Goal: Task Accomplishment & Management: Use online tool/utility

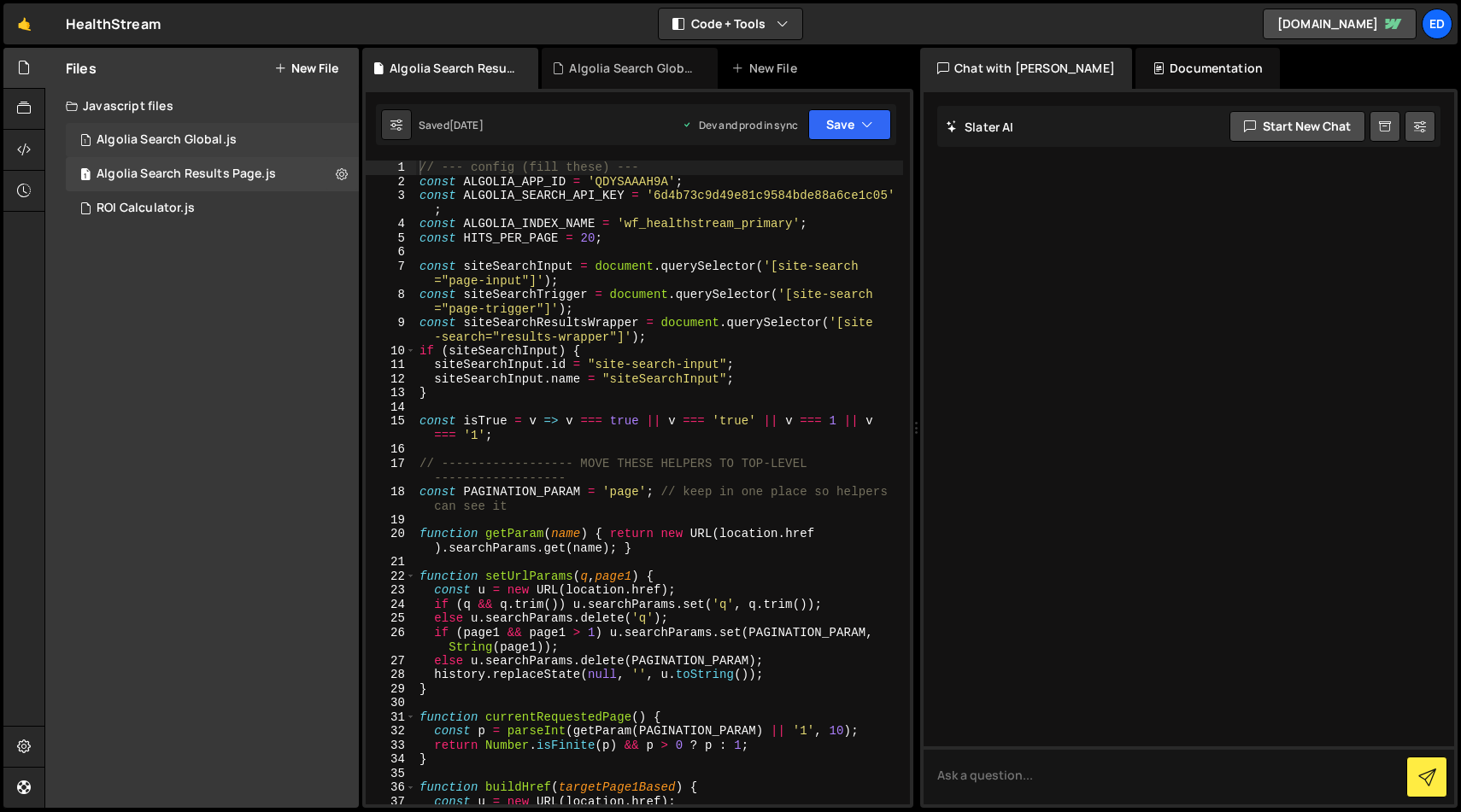
click at [171, 135] on div "Algolia Search Global.js" at bounding box center [167, 140] width 140 height 16
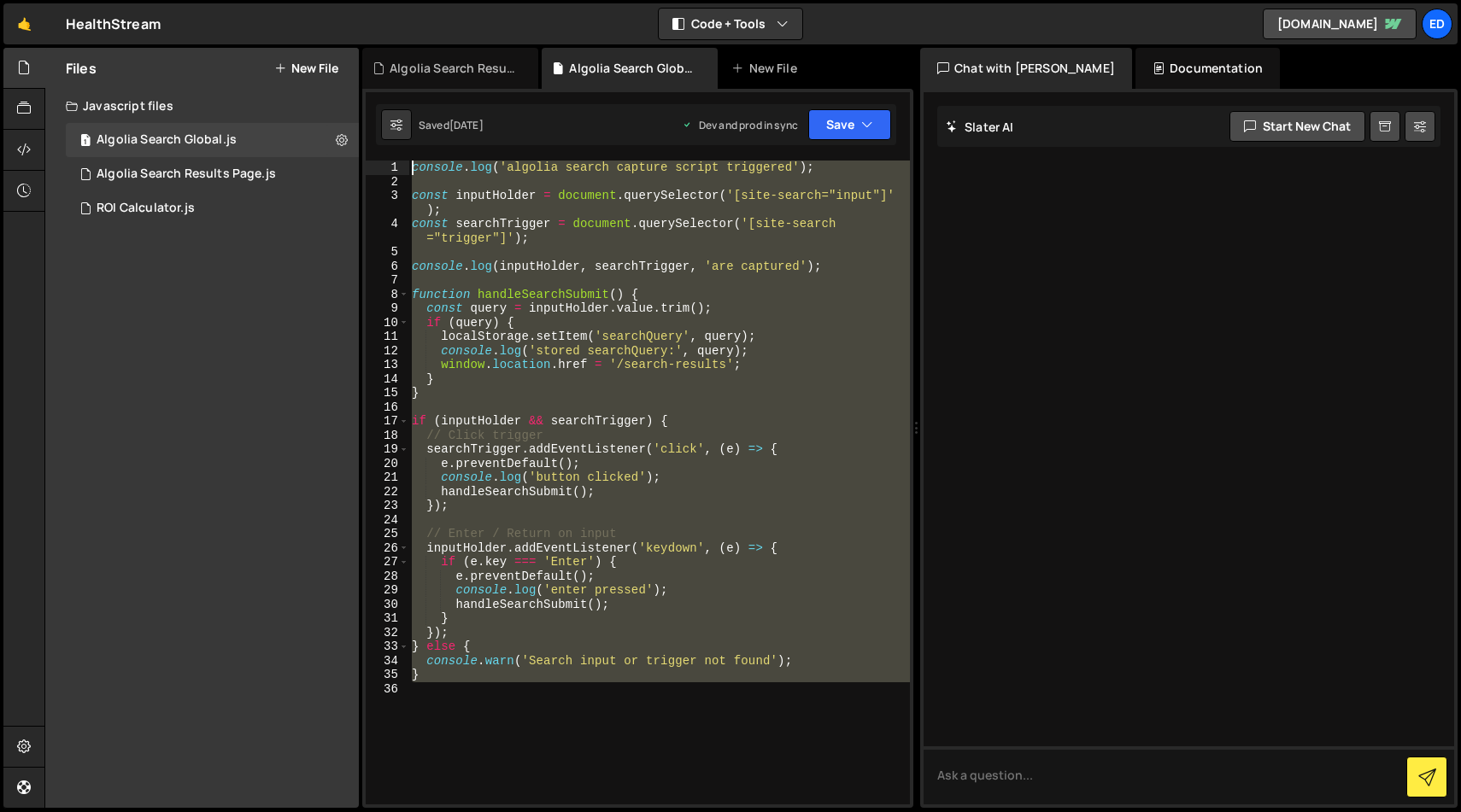
drag, startPoint x: 431, startPoint y: 684, endPoint x: 373, endPoint y: 137, distance: 550.1
click at [373, 137] on div "1 2 3 4 5 6 7 8 9 10 11 12 13 14 15 16 17 18 19 20 21 22 23 24 25 26 27 28 29 3…" at bounding box center [638, 448] width 551 height 719
type textarea "console.log('algolia search capture script triggered');"
click at [188, 166] on div "Algolia Search Results Page.js" at bounding box center [187, 174] width 179 height 16
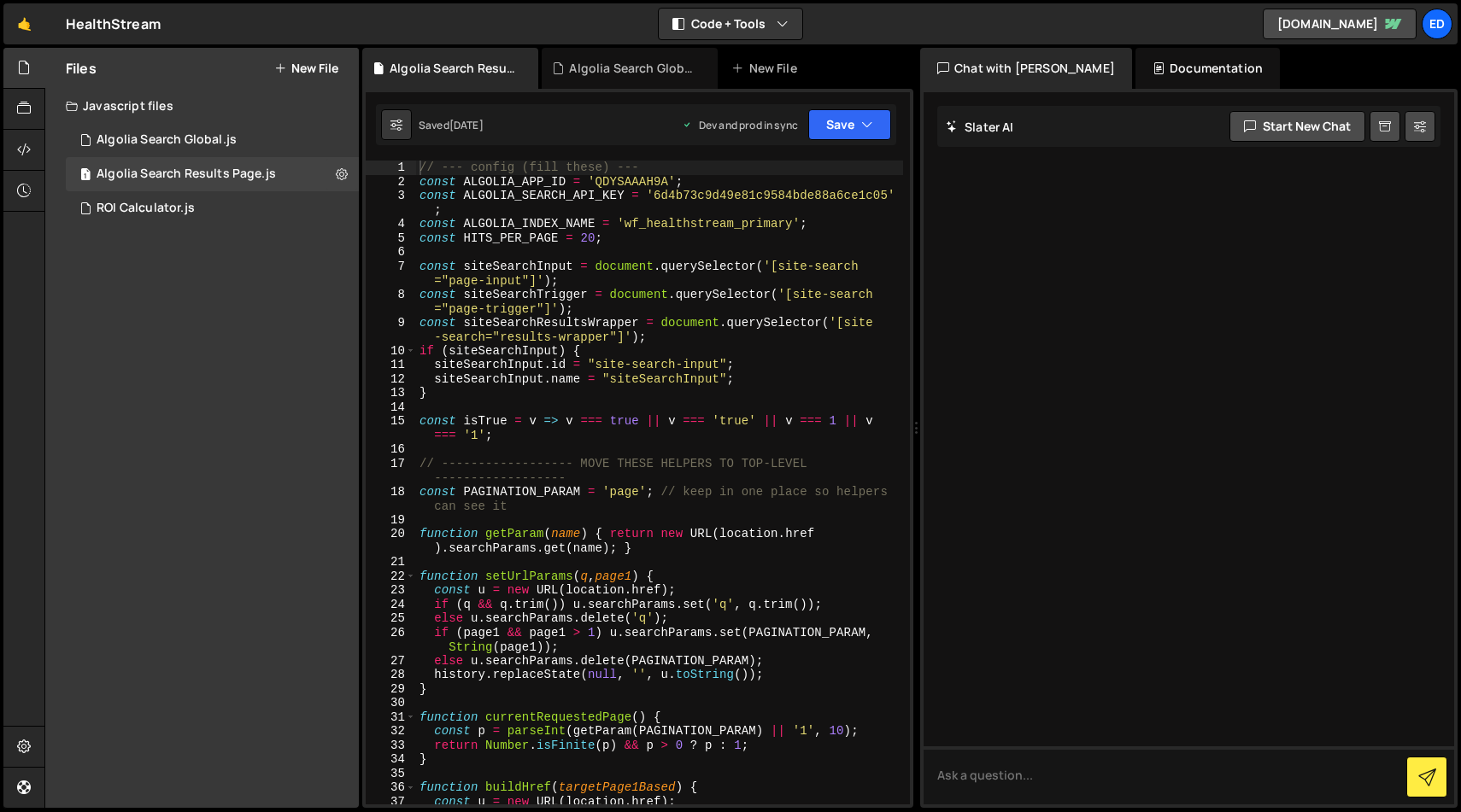
click at [532, 585] on div "// --- config (fill these) --- const ALGOLIA_APP_ID = 'QDYSAAAH9A' ; const ALGO…" at bounding box center [660, 497] width 487 height 672
type textarea "})();"
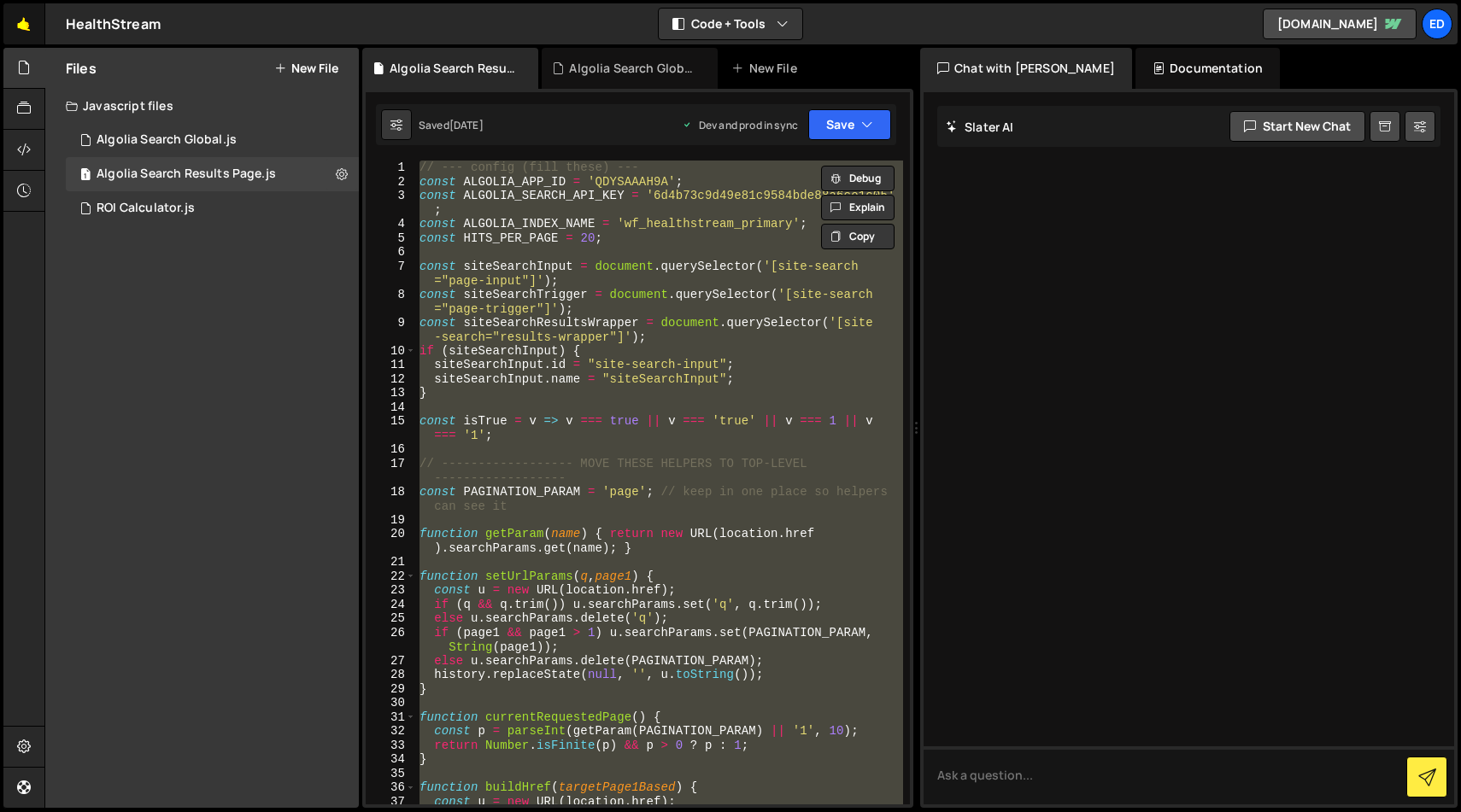
click at [22, 28] on link "🤙" at bounding box center [25, 24] width 42 height 41
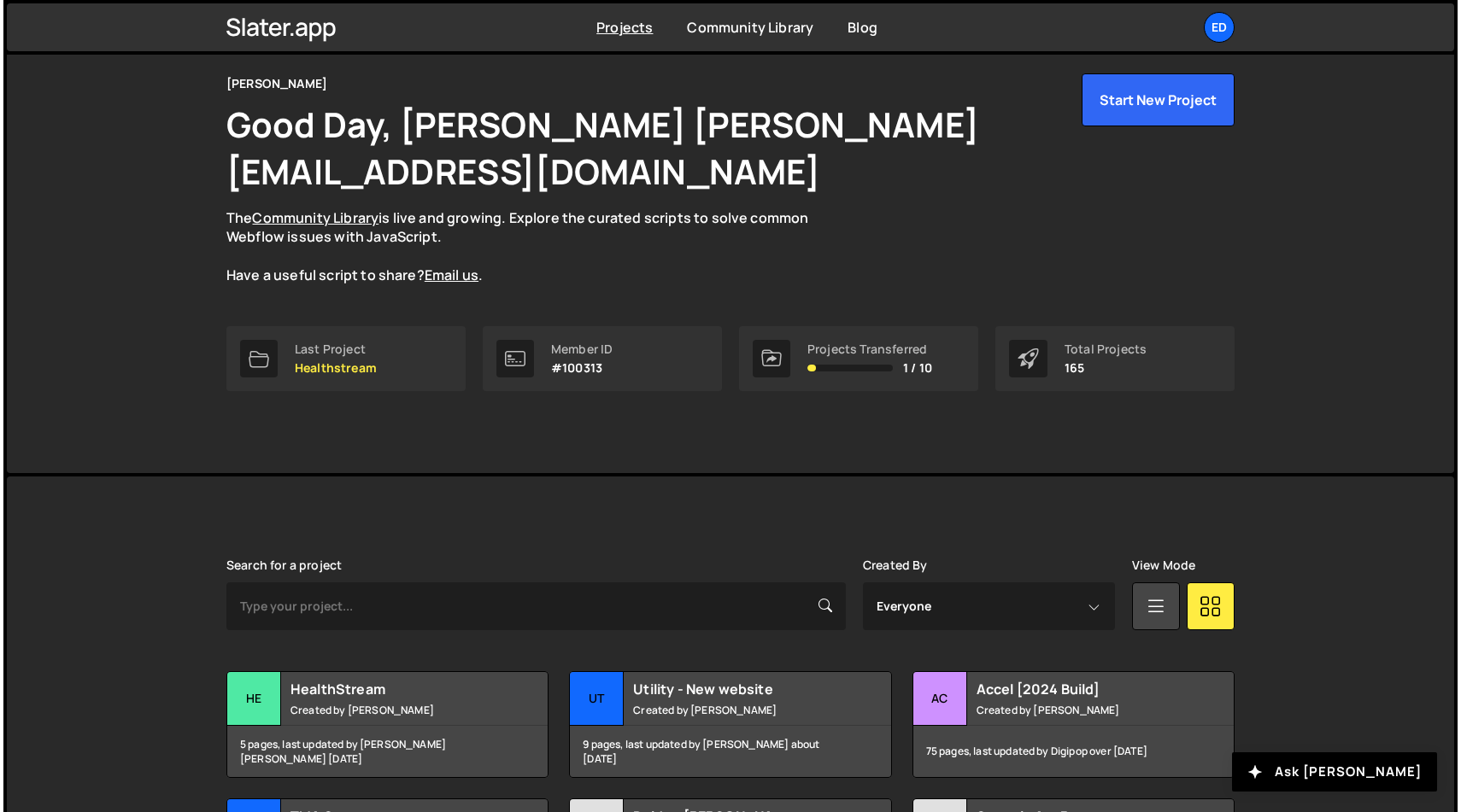
scroll to position [67, 0]
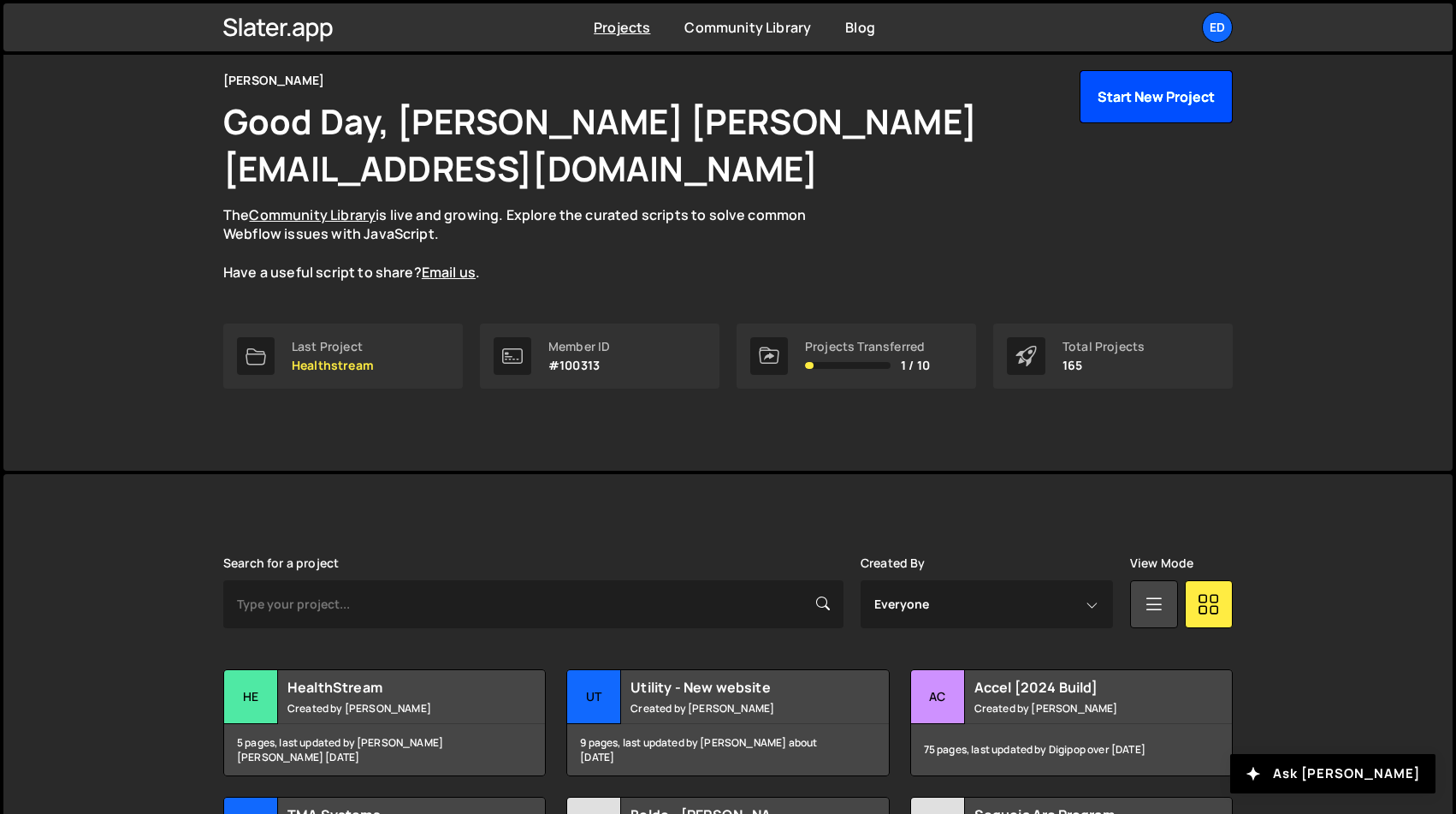
click at [1177, 110] on button "Start New Project" at bounding box center [1156, 97] width 153 height 53
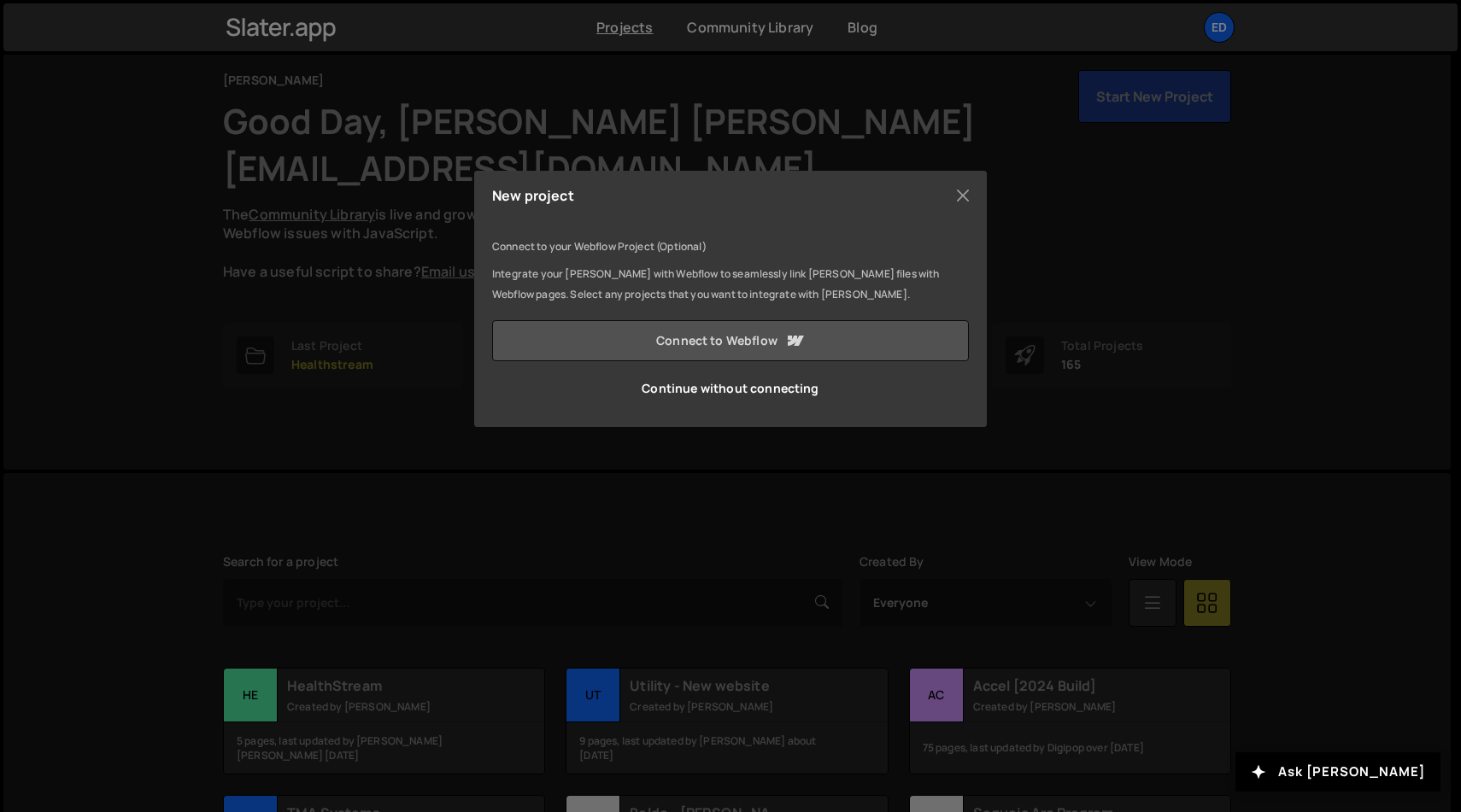
click at [742, 337] on link "Connect to Webflow" at bounding box center [730, 340] width 477 height 41
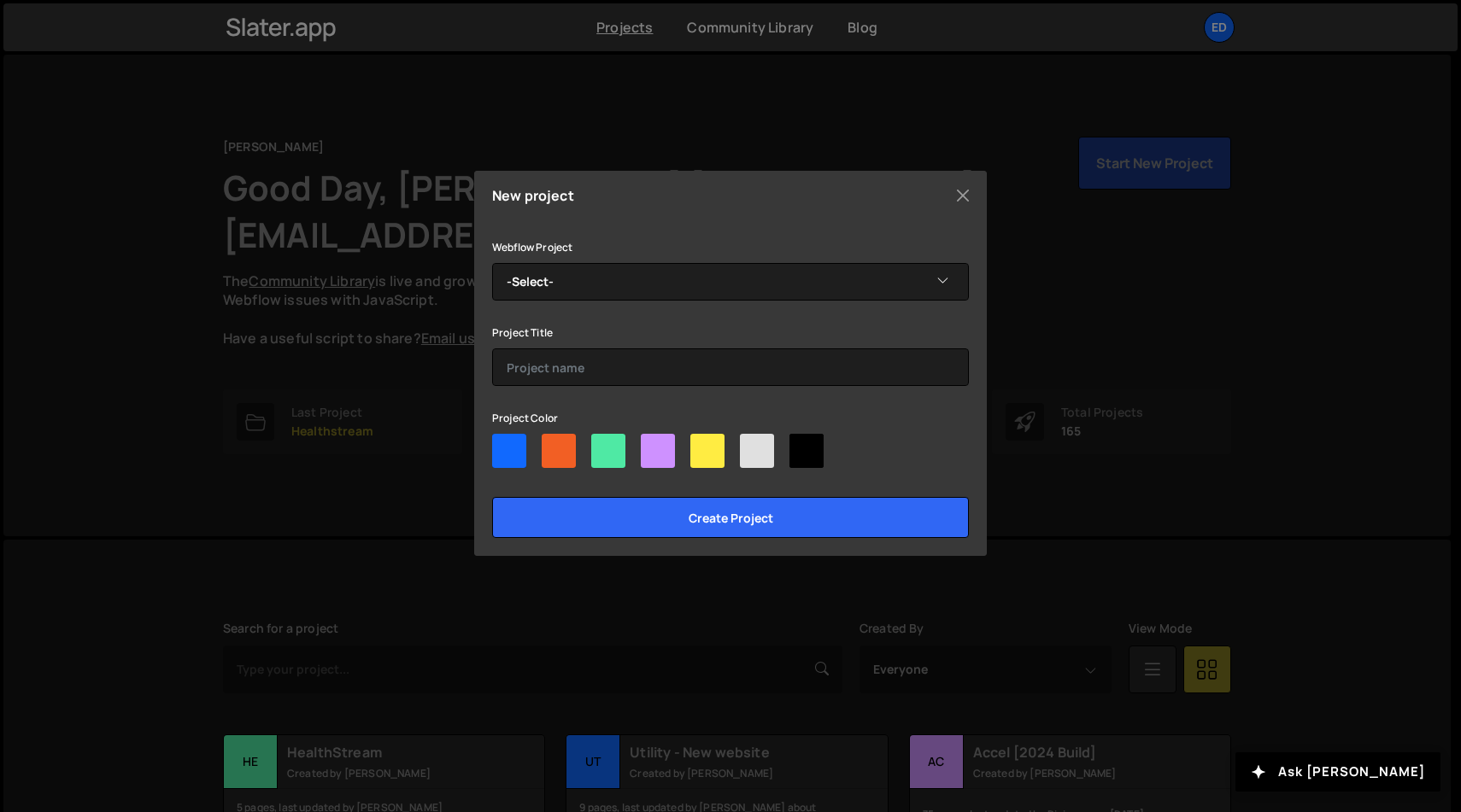
click at [658, 445] on div at bounding box center [657, 450] width 34 height 34
click at [652, 445] on input"] "radio" at bounding box center [646, 439] width 11 height 11
radio input"] "true"
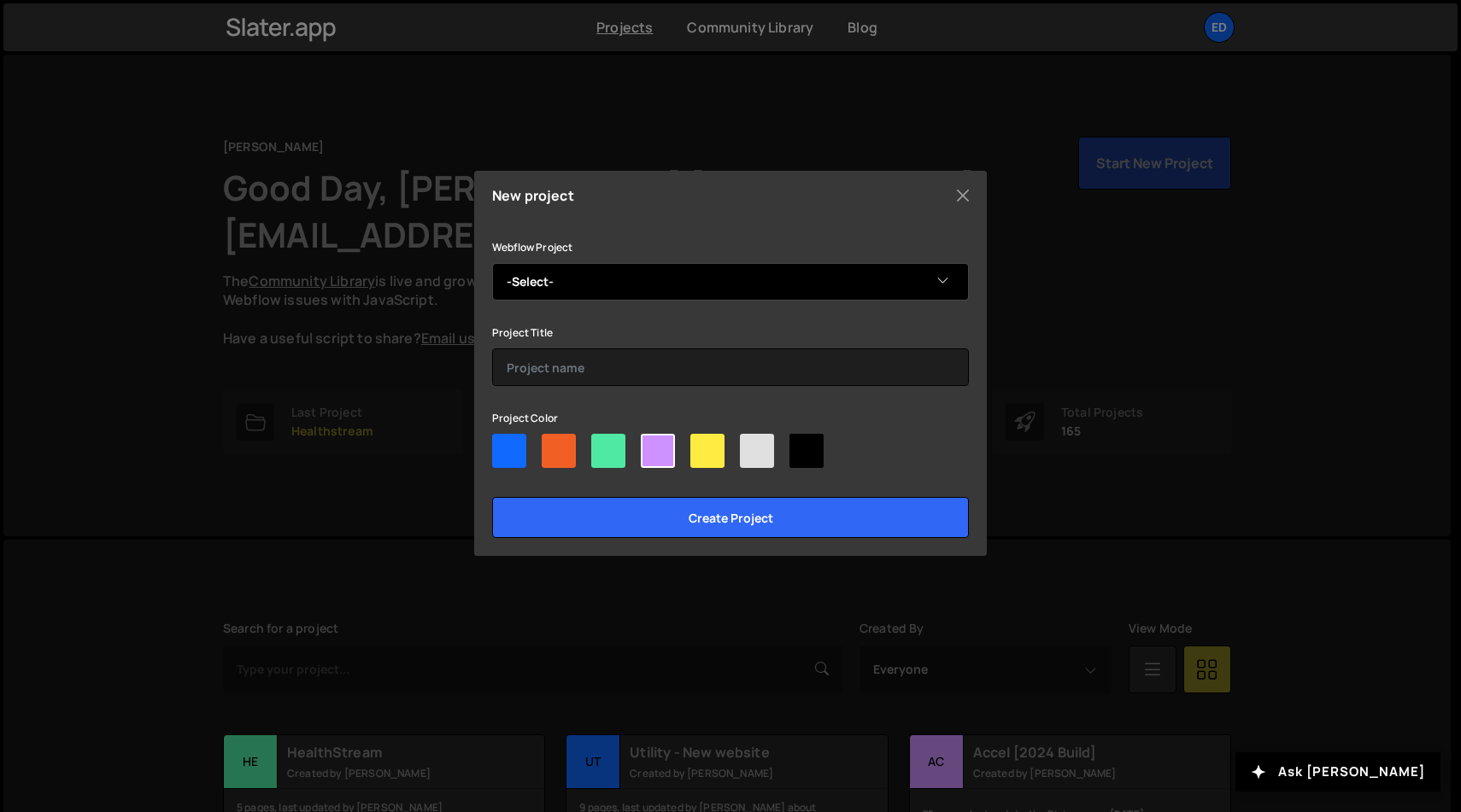
click at [572, 280] on select "-Select- General Catalyst — NEW" at bounding box center [730, 282] width 477 height 37
select select "66636e6bdd12f4f3d0617065"
click at [492, 263] on select "-Select- General Catalyst — NEW" at bounding box center [730, 282] width 477 height 37
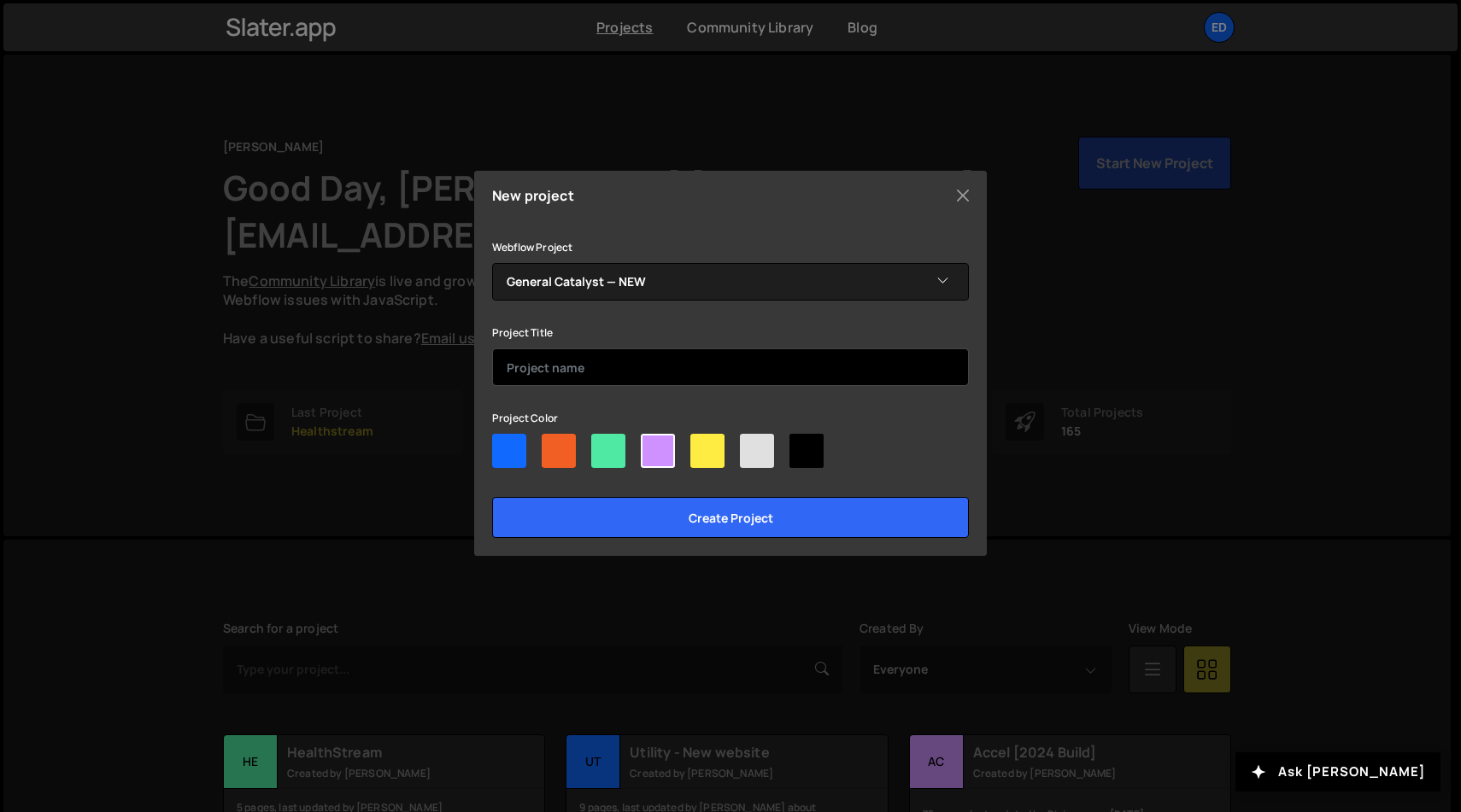
click at [655, 369] on input "text" at bounding box center [730, 367] width 477 height 37
type input "GC - Algolia"
click at [663, 442] on div at bounding box center [657, 450] width 34 height 34
click at [652, 442] on input"] "radio" at bounding box center [646, 439] width 11 height 11
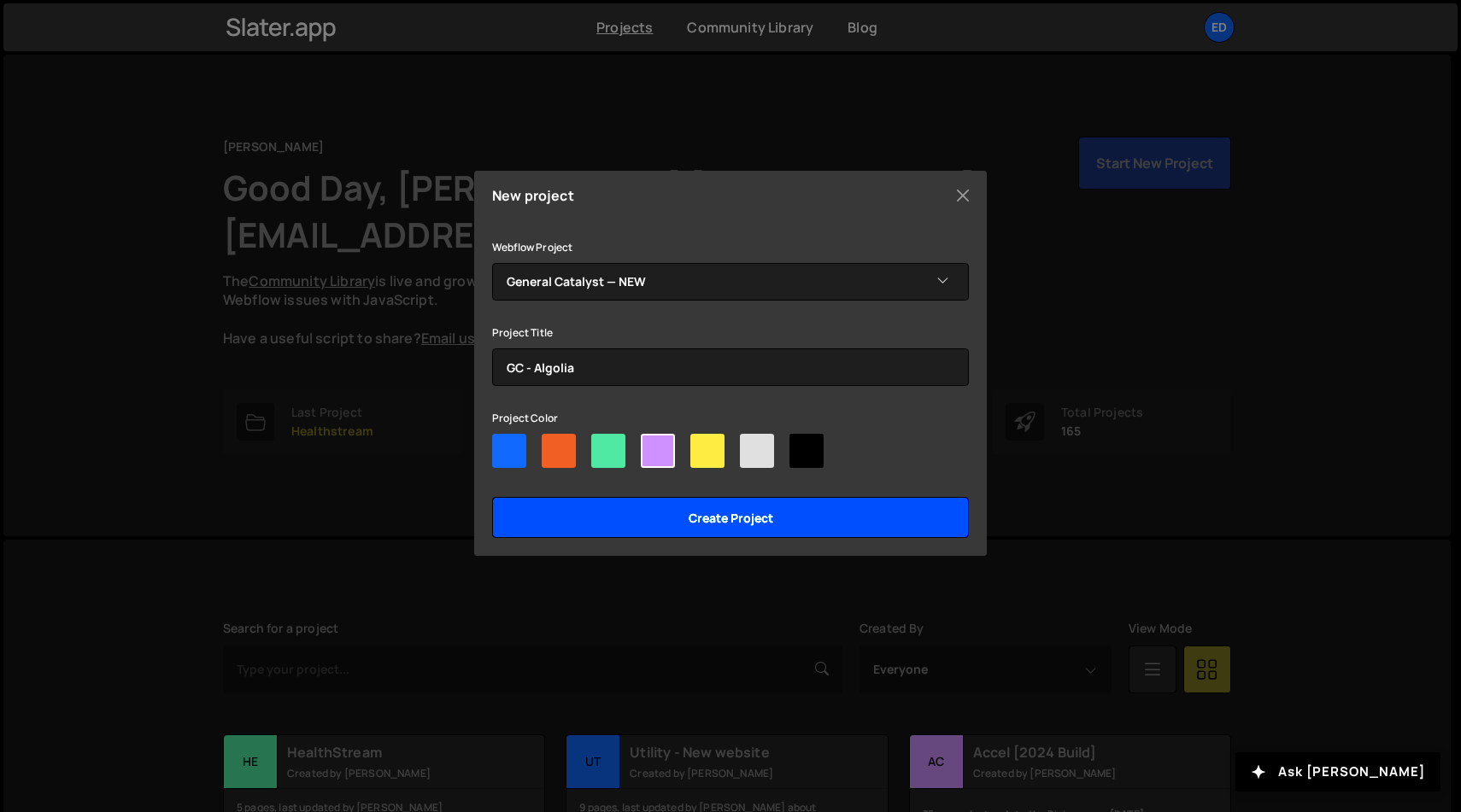
click at [699, 519] on input "Create project" at bounding box center [730, 518] width 477 height 41
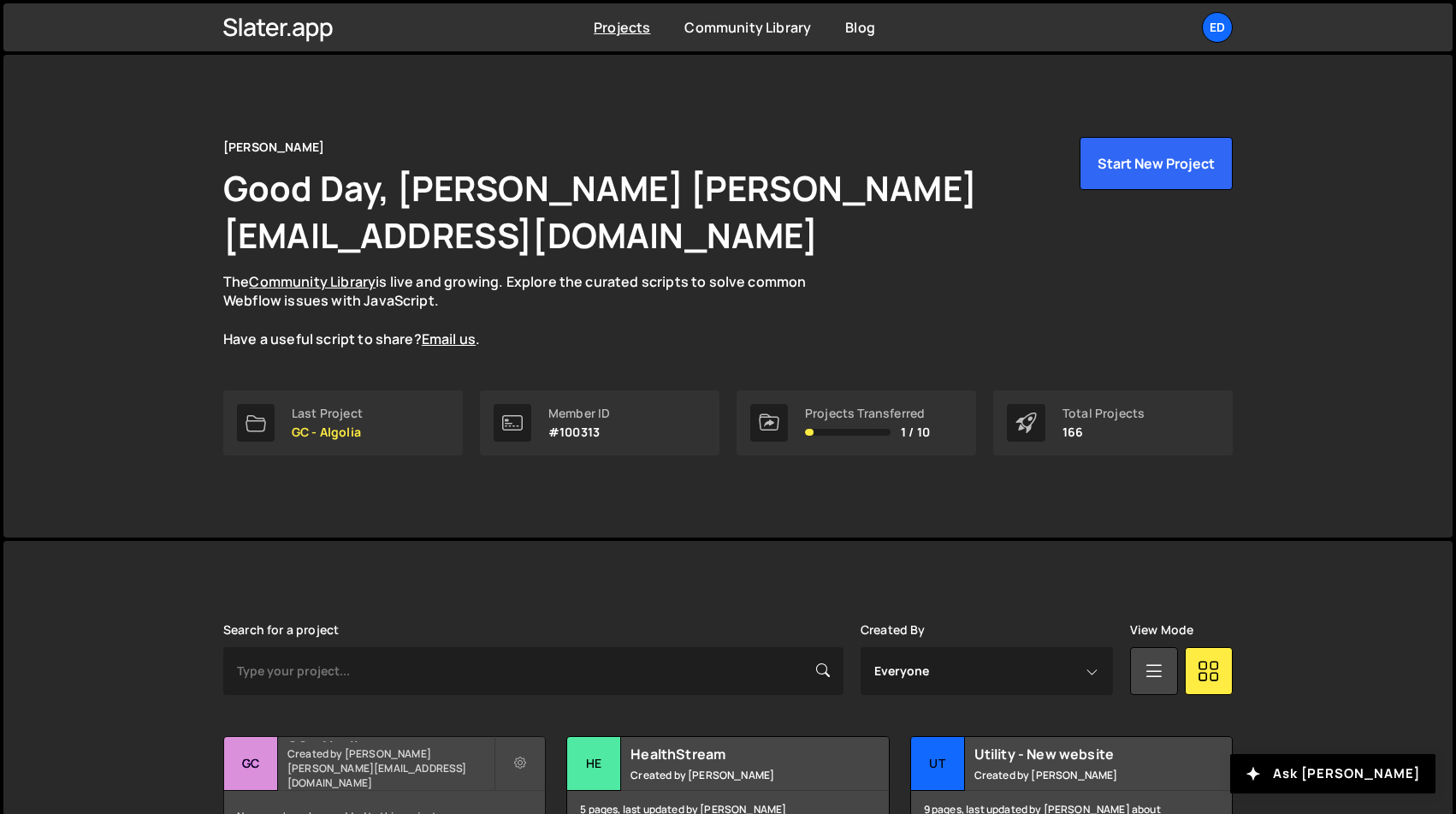
click at [334, 746] on small "Created by [PERSON_NAME] [PERSON_NAME][EMAIL_ADDRESS][DOMAIN_NAME]" at bounding box center [390, 768] width 206 height 44
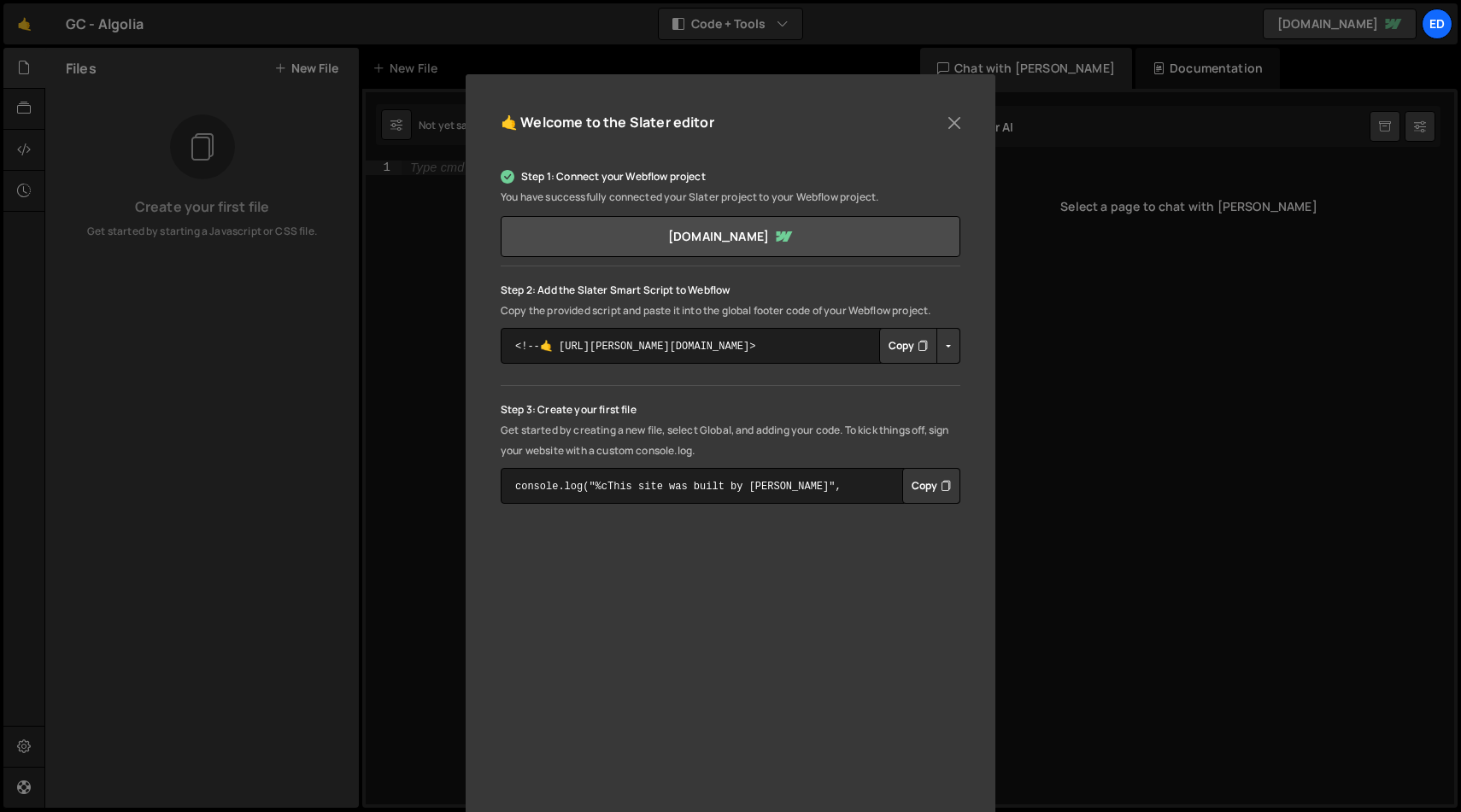
scroll to position [120, 0]
click at [890, 344] on button "Copy" at bounding box center [908, 343] width 59 height 36
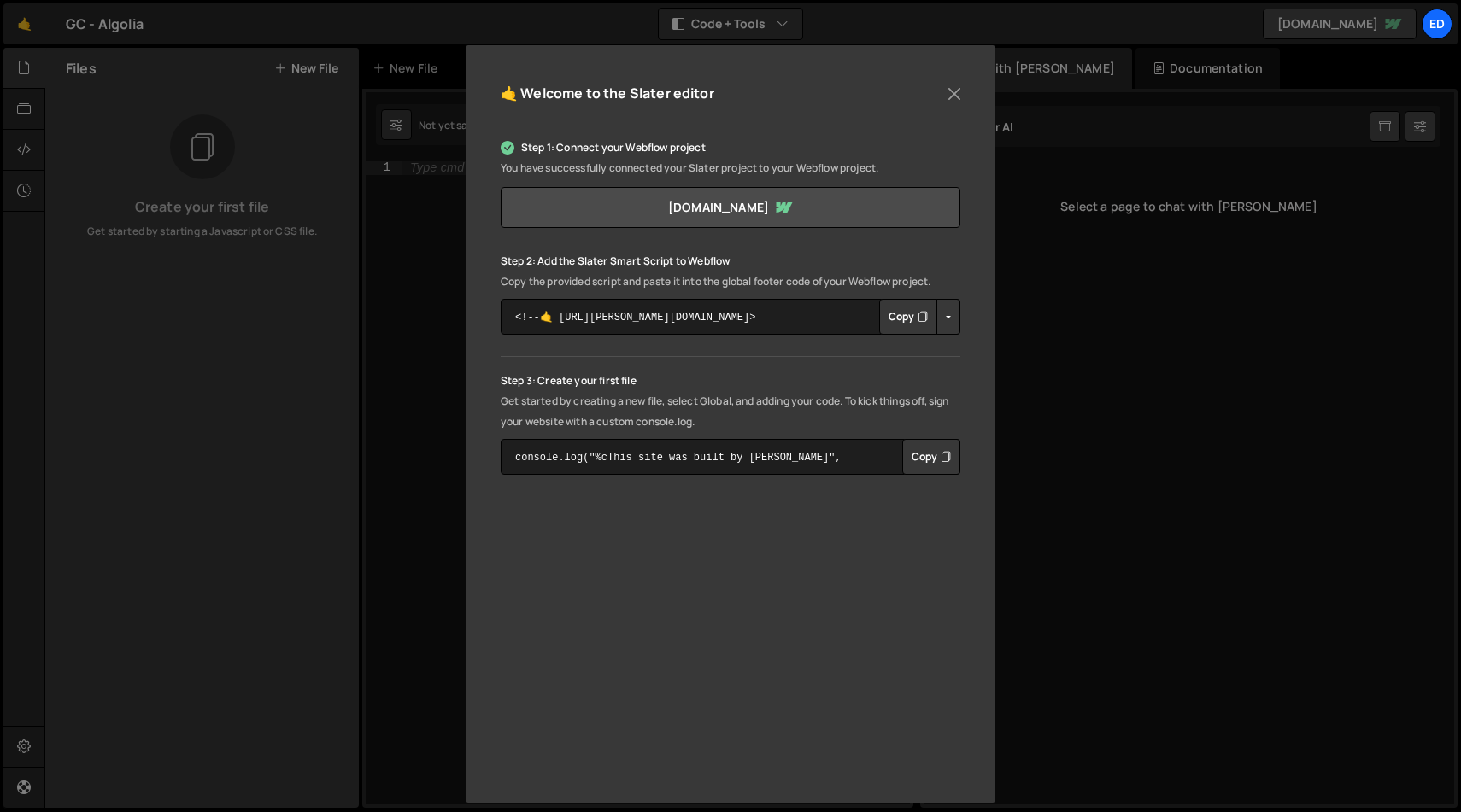
scroll to position [145, 0]
click at [896, 320] on button "Copy" at bounding box center [908, 317] width 59 height 36
click at [951, 99] on button "Close" at bounding box center [954, 95] width 26 height 26
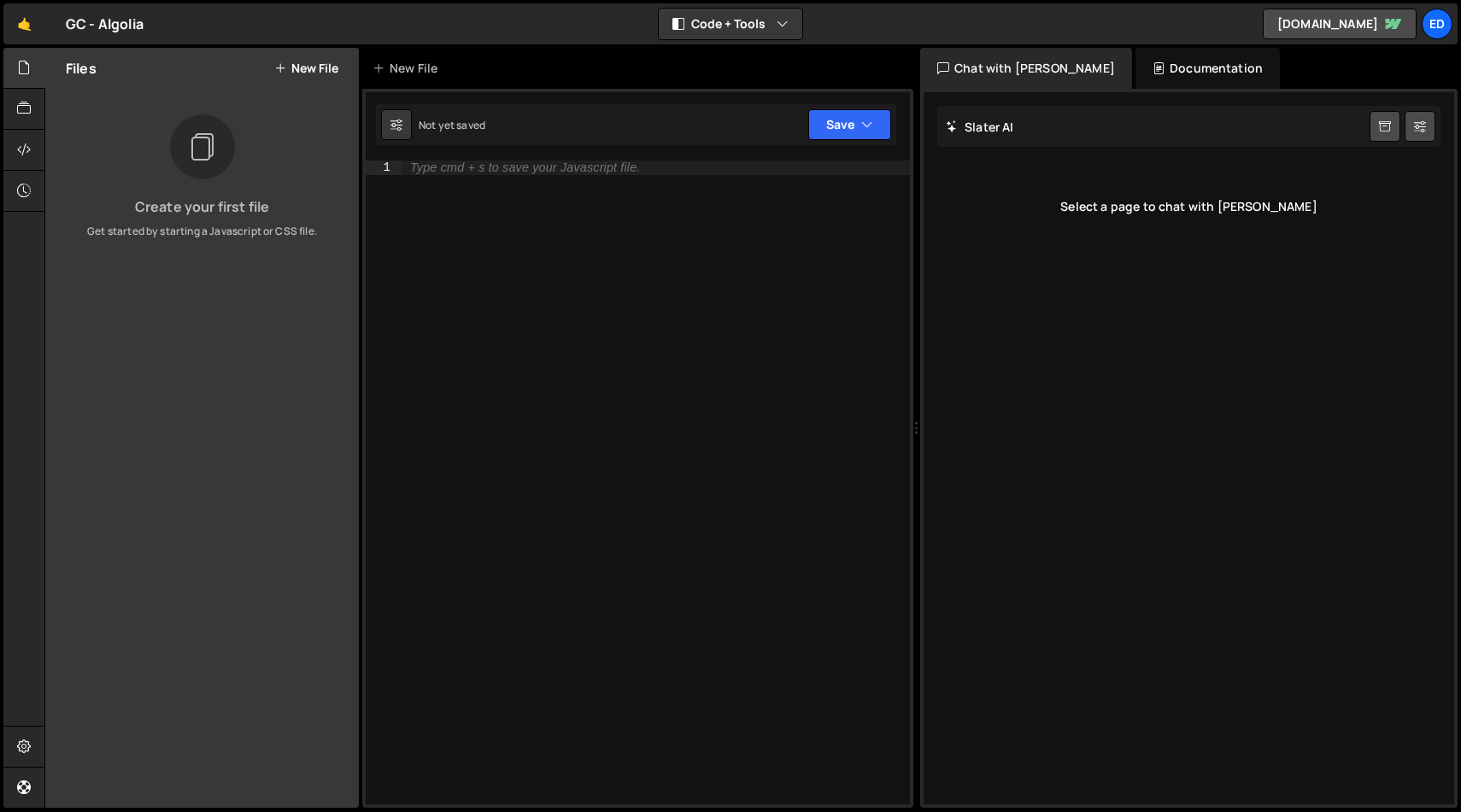
click at [300, 71] on button "New File" at bounding box center [306, 68] width 64 height 14
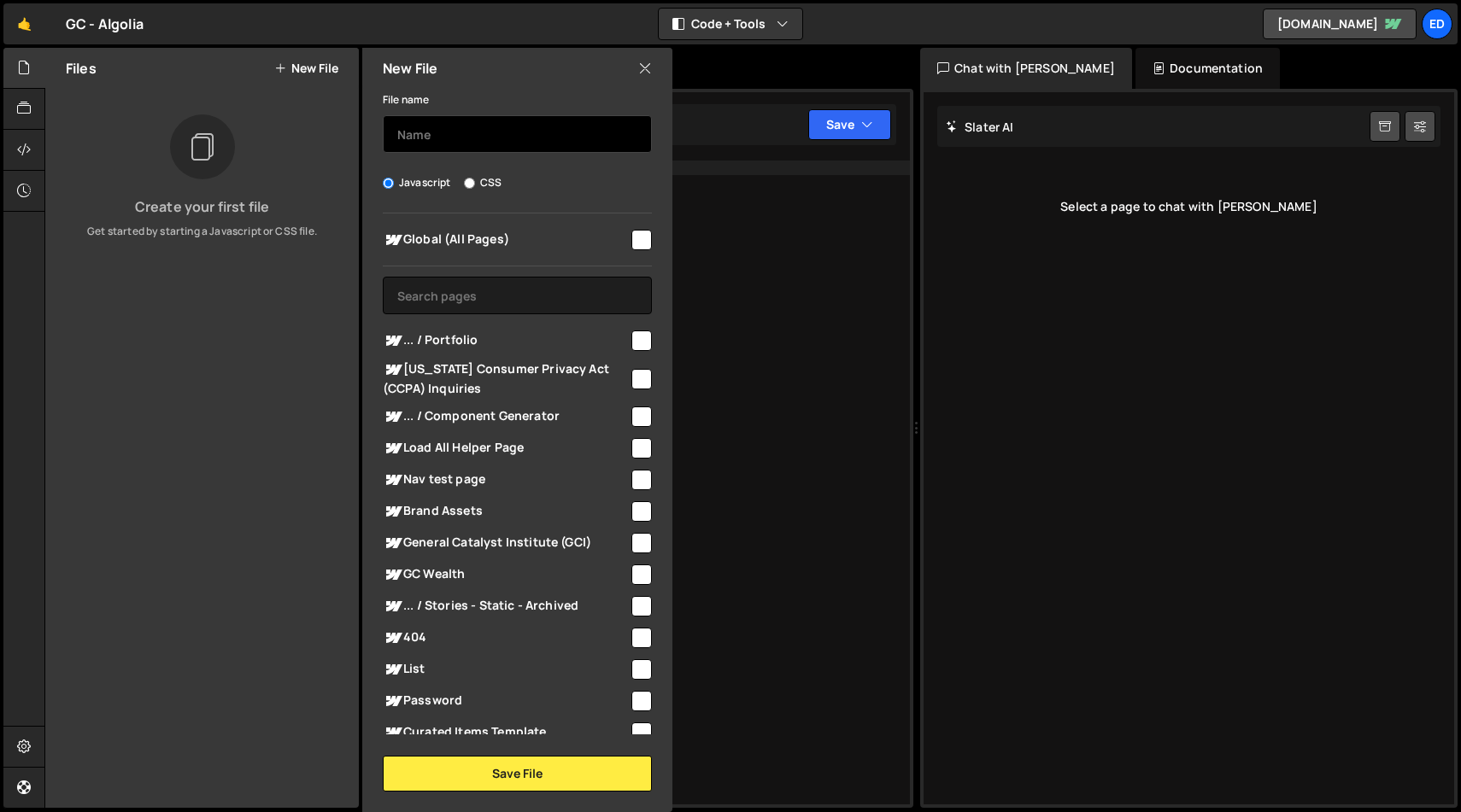
click at [440, 136] on input "text" at bounding box center [517, 134] width 269 height 37
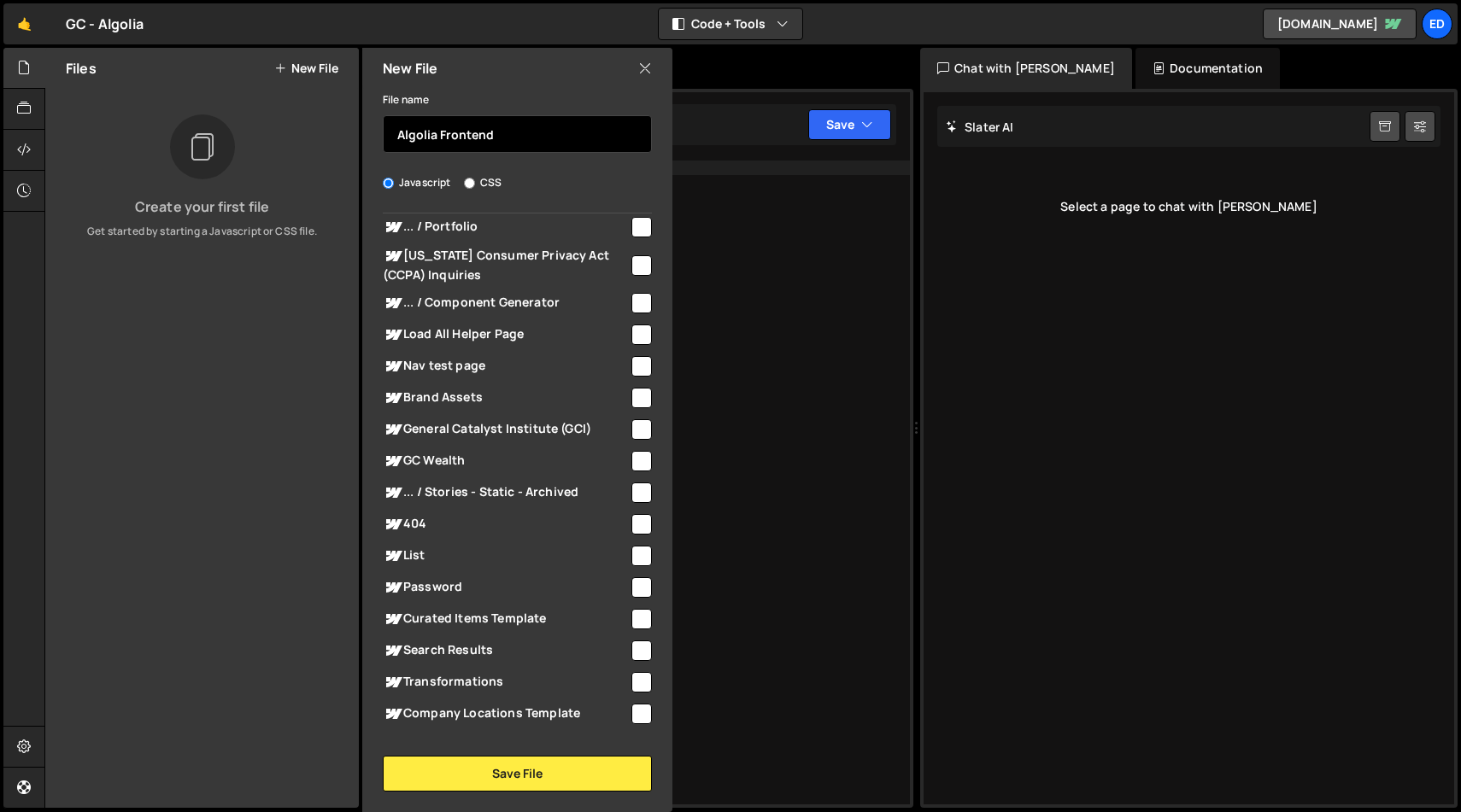
scroll to position [112, 0]
type input "Algolia Frontend"
click at [628, 363] on div at bounding box center [639, 366] width 23 height 23
click at [639, 368] on input "checkbox" at bounding box center [641, 367] width 20 height 20
checkbox input "true"
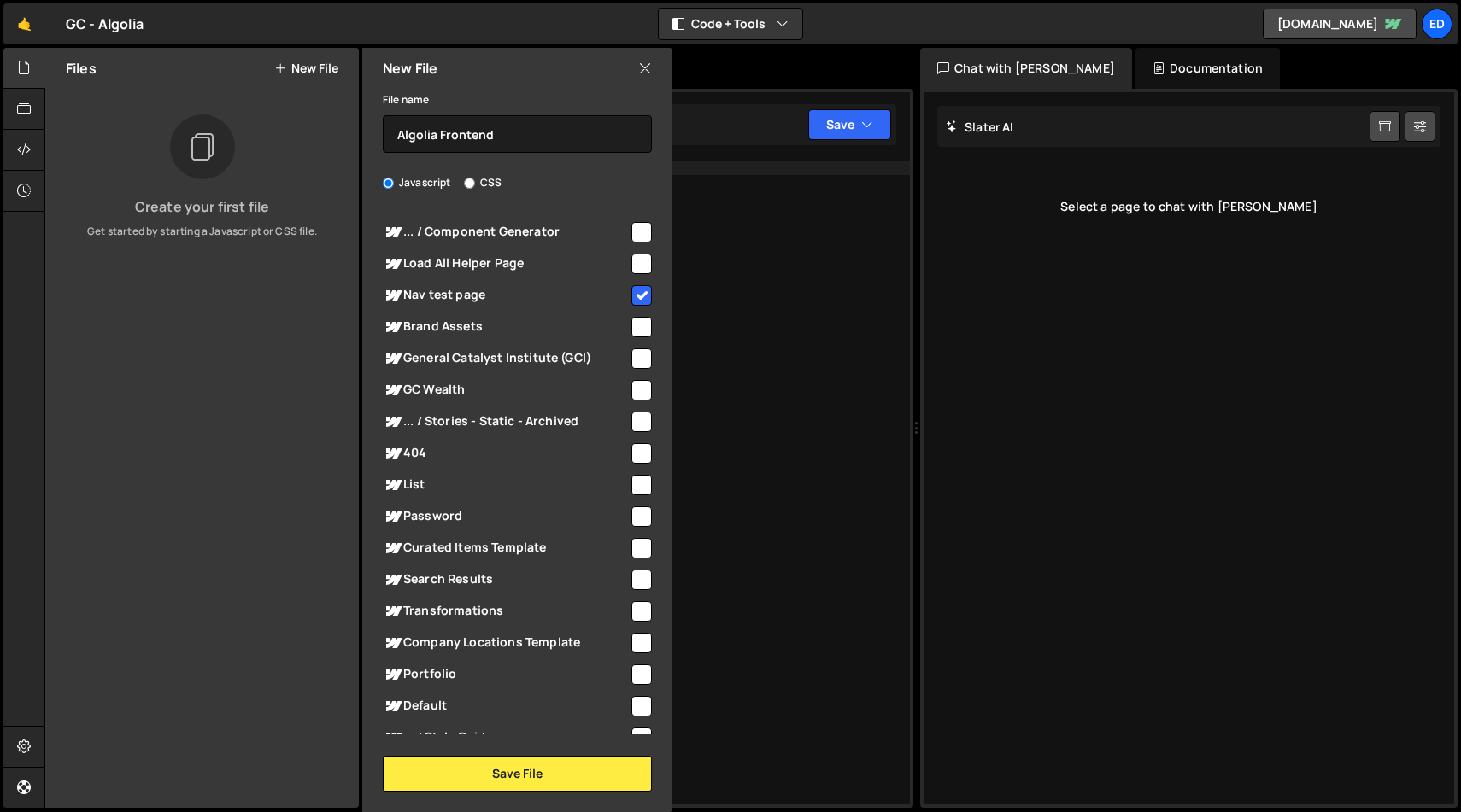
scroll to position [185, 0]
click at [510, 777] on button "Save File" at bounding box center [517, 774] width 269 height 36
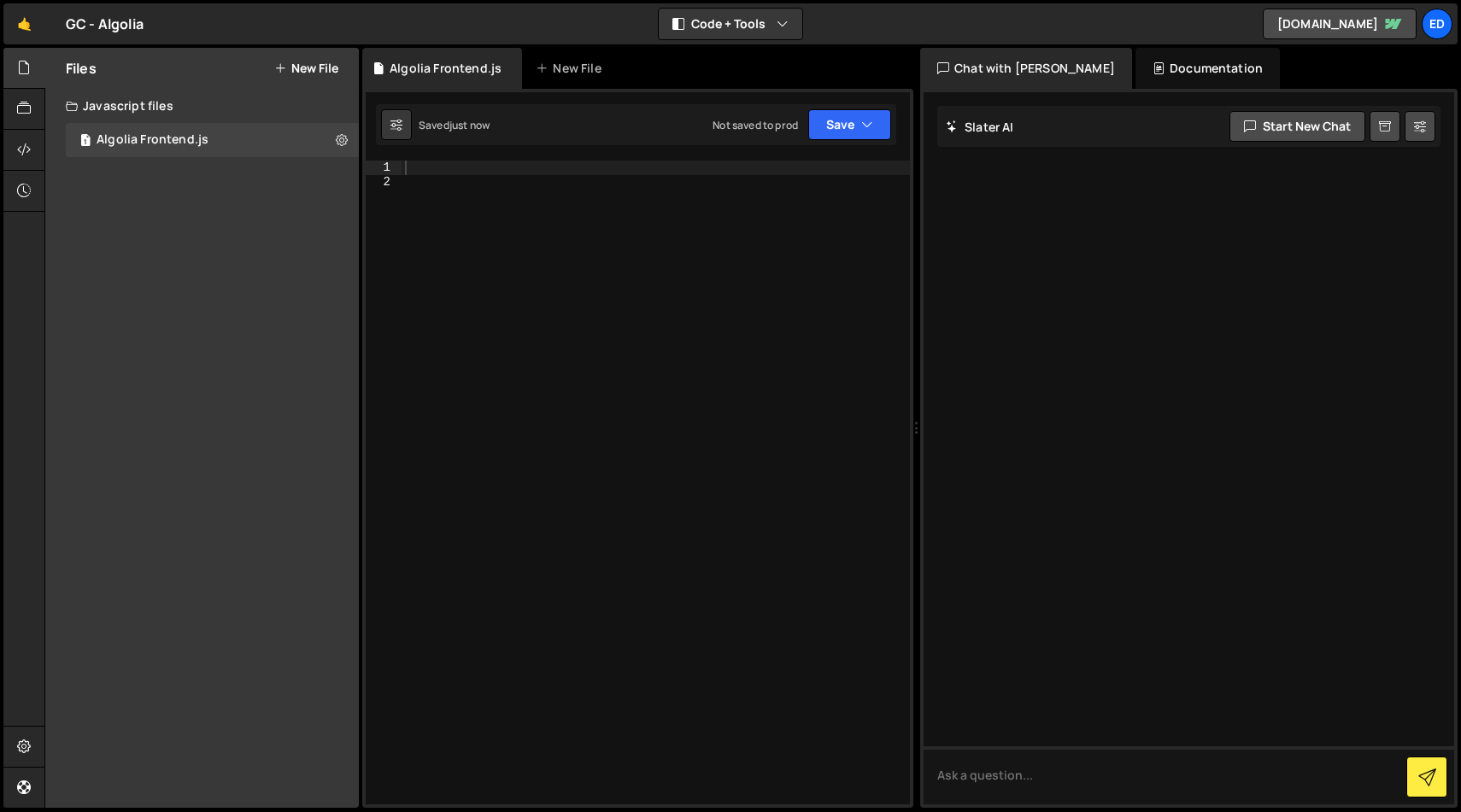
click at [456, 165] on div at bounding box center [656, 497] width 509 height 672
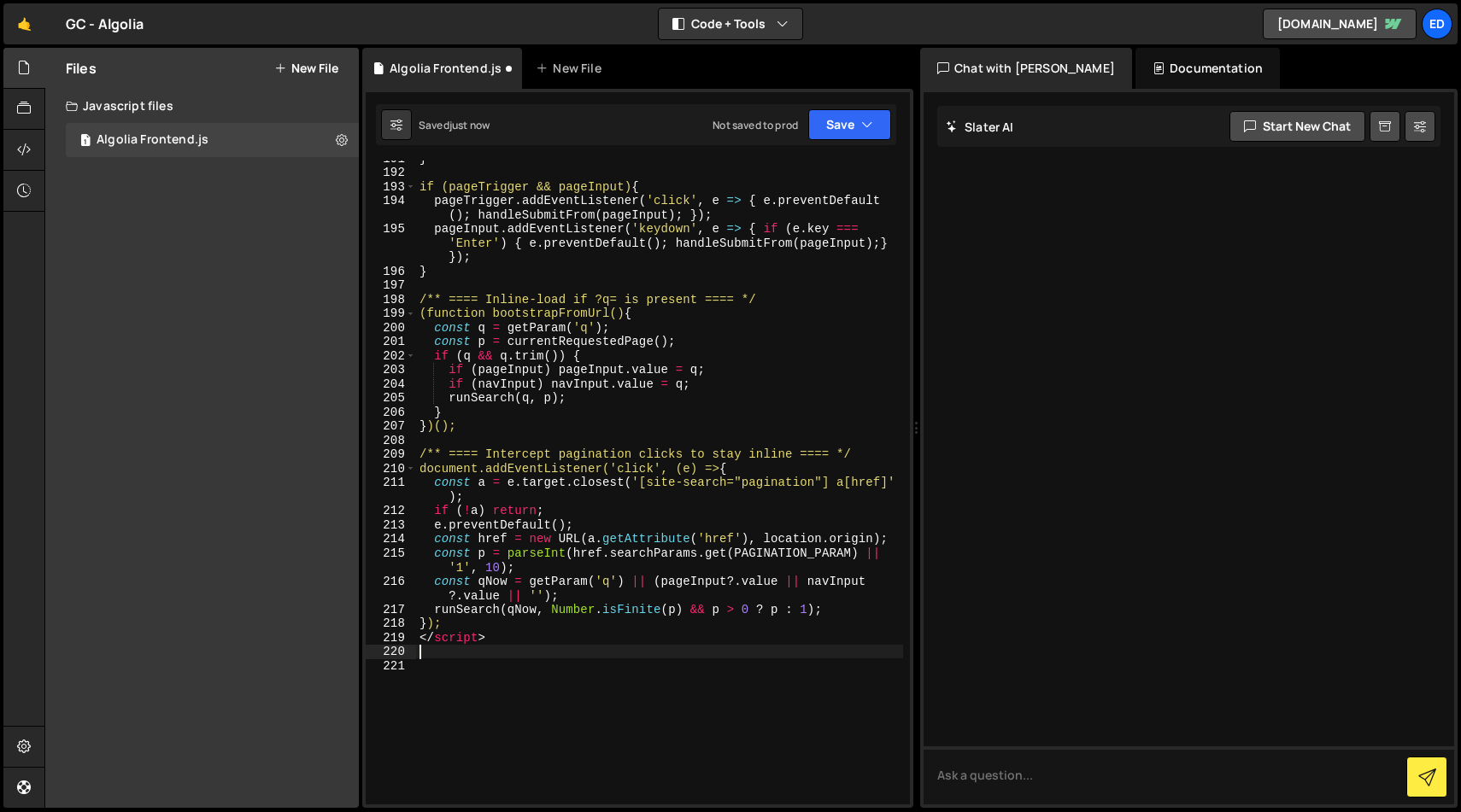
scroll to position [3504, 0]
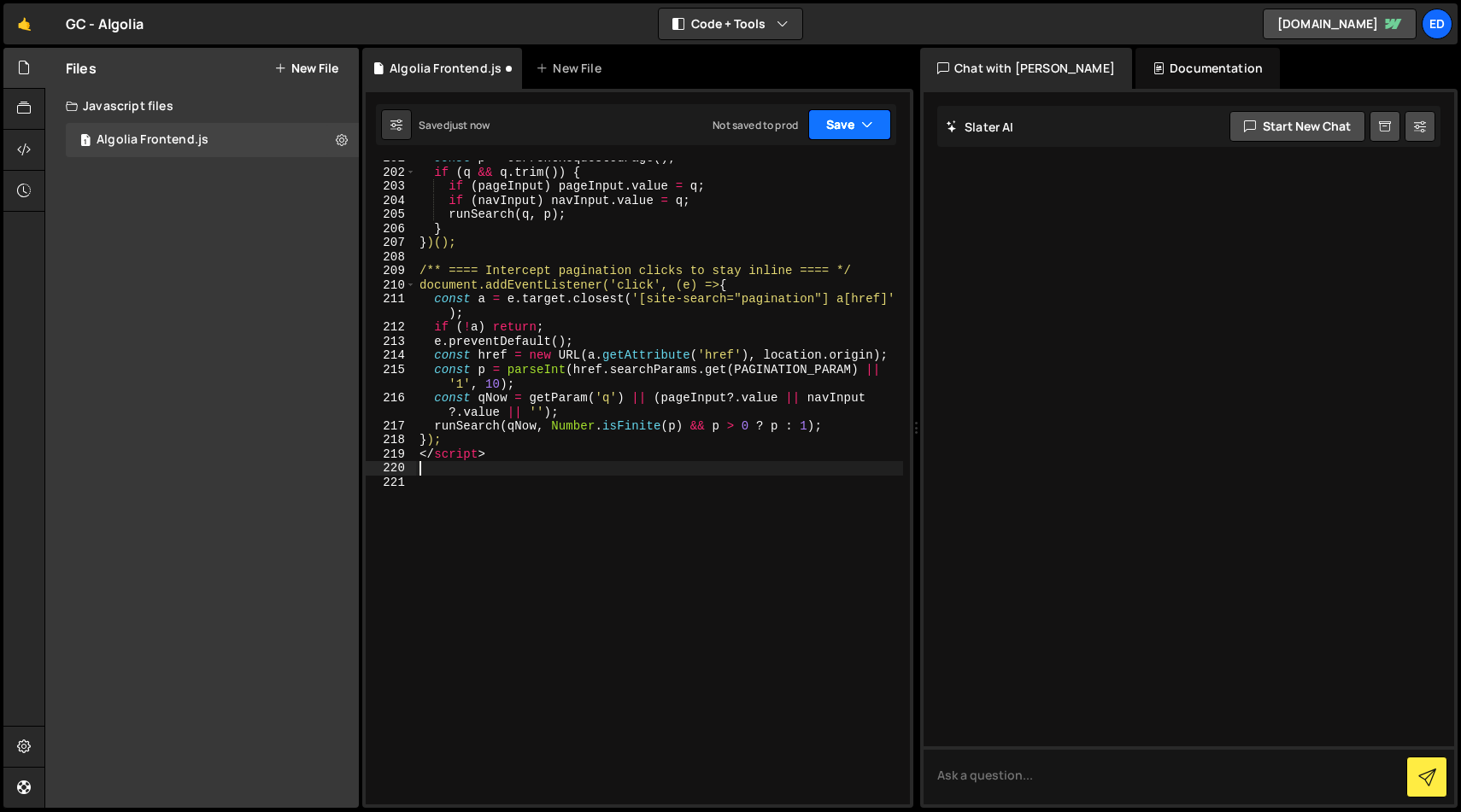
click at [861, 134] on button "Save" at bounding box center [849, 125] width 83 height 31
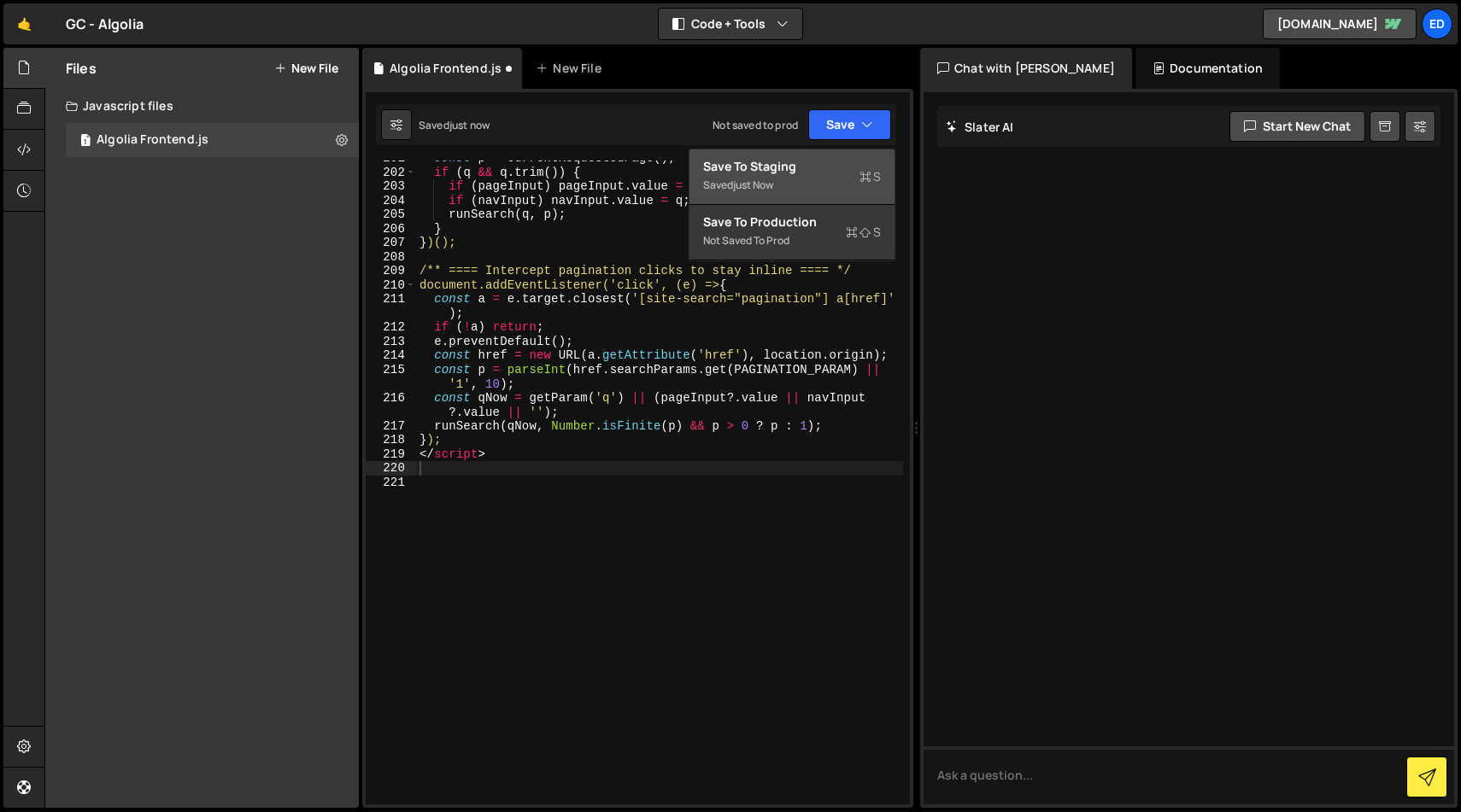
click at [814, 158] on div "Save to Staging S" at bounding box center [792, 166] width 177 height 17
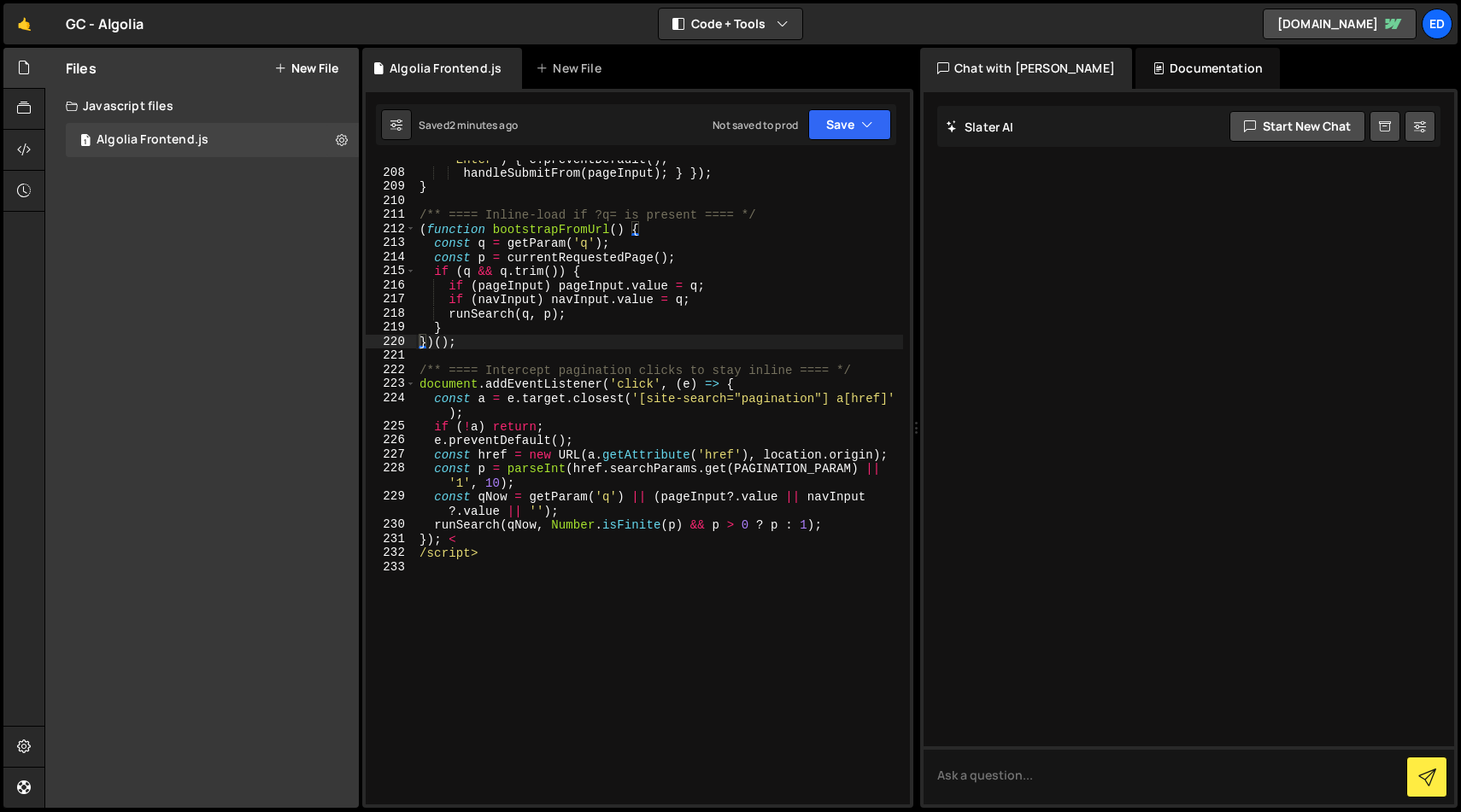
type textarea "/script>"
drag, startPoint x: 481, startPoint y: 556, endPoint x: 401, endPoint y: 556, distance: 80.0
click at [400, 556] on div "/script> 207 208 209 210 211 212 213 214 215 216 217 218 219 220 221 222 223 22…" at bounding box center [638, 483] width 544 height 644
click at [454, 543] on div "pageInput . addEventListener ( 'keydown' , e => { if ( e . key === 'Enter' ) { …" at bounding box center [660, 480] width 487 height 687
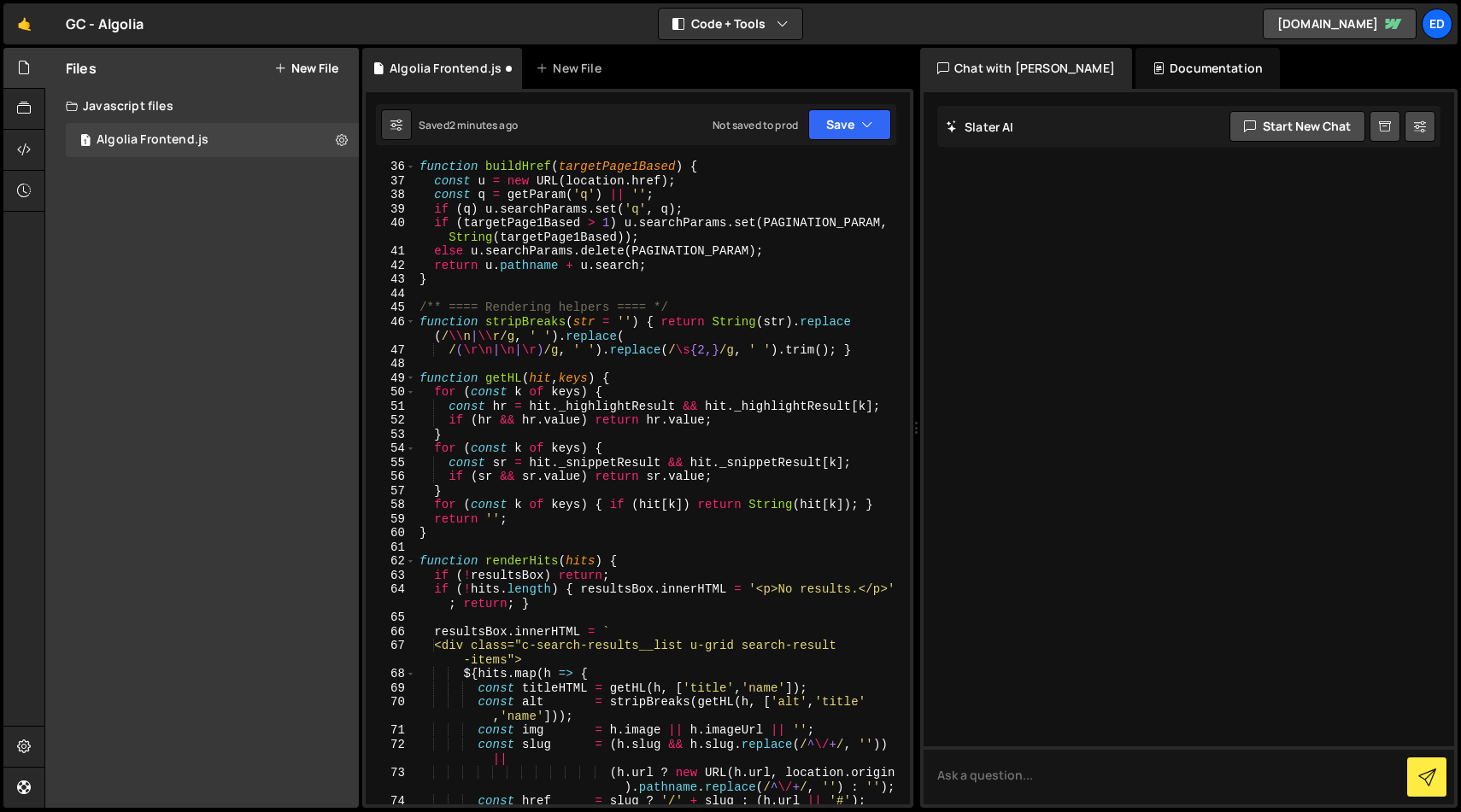
scroll to position [0, 0]
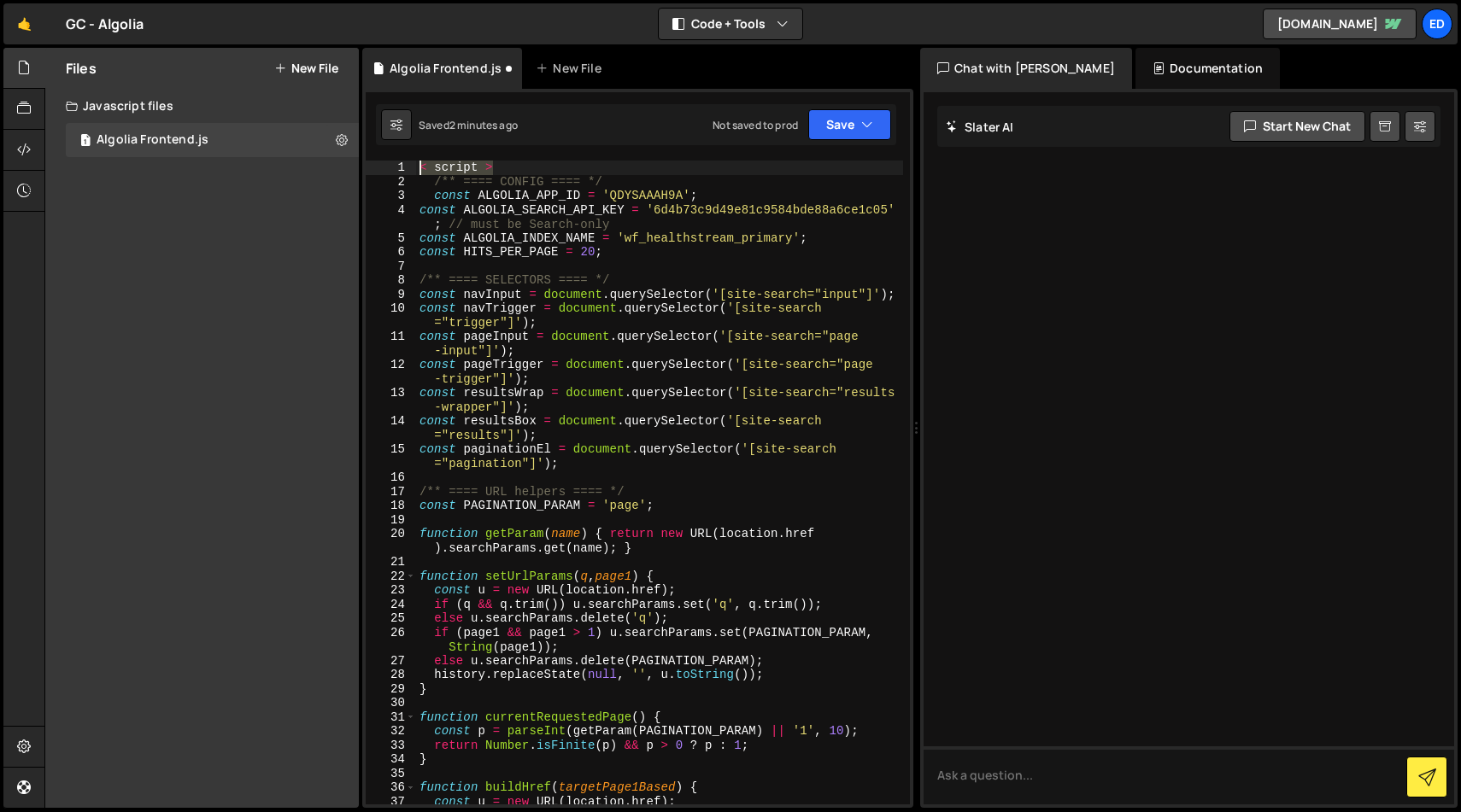
drag, startPoint x: 500, startPoint y: 167, endPoint x: 369, endPoint y: 168, distance: 131.0
click at [369, 168] on div "}); 1 2 3 4 5 6 7 8 9 10 11 12 13 14 15 16 17 18 19 20 21 22 23 24 25 26 27 28 …" at bounding box center [638, 483] width 544 height 644
type textarea "< script >"
click at [848, 125] on button "Save" at bounding box center [849, 125] width 83 height 31
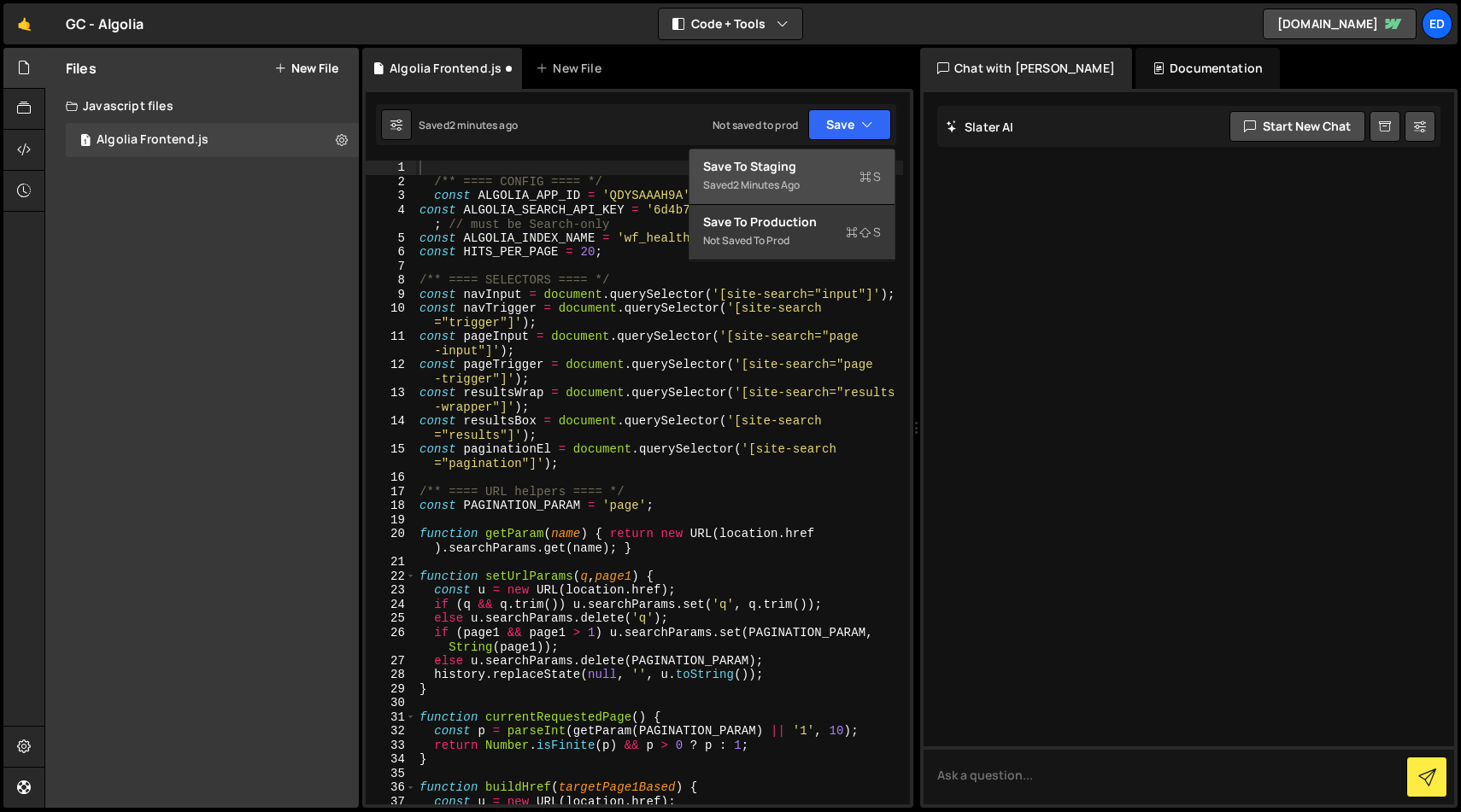
click at [826, 163] on div "Save to Staging S" at bounding box center [792, 166] width 177 height 17
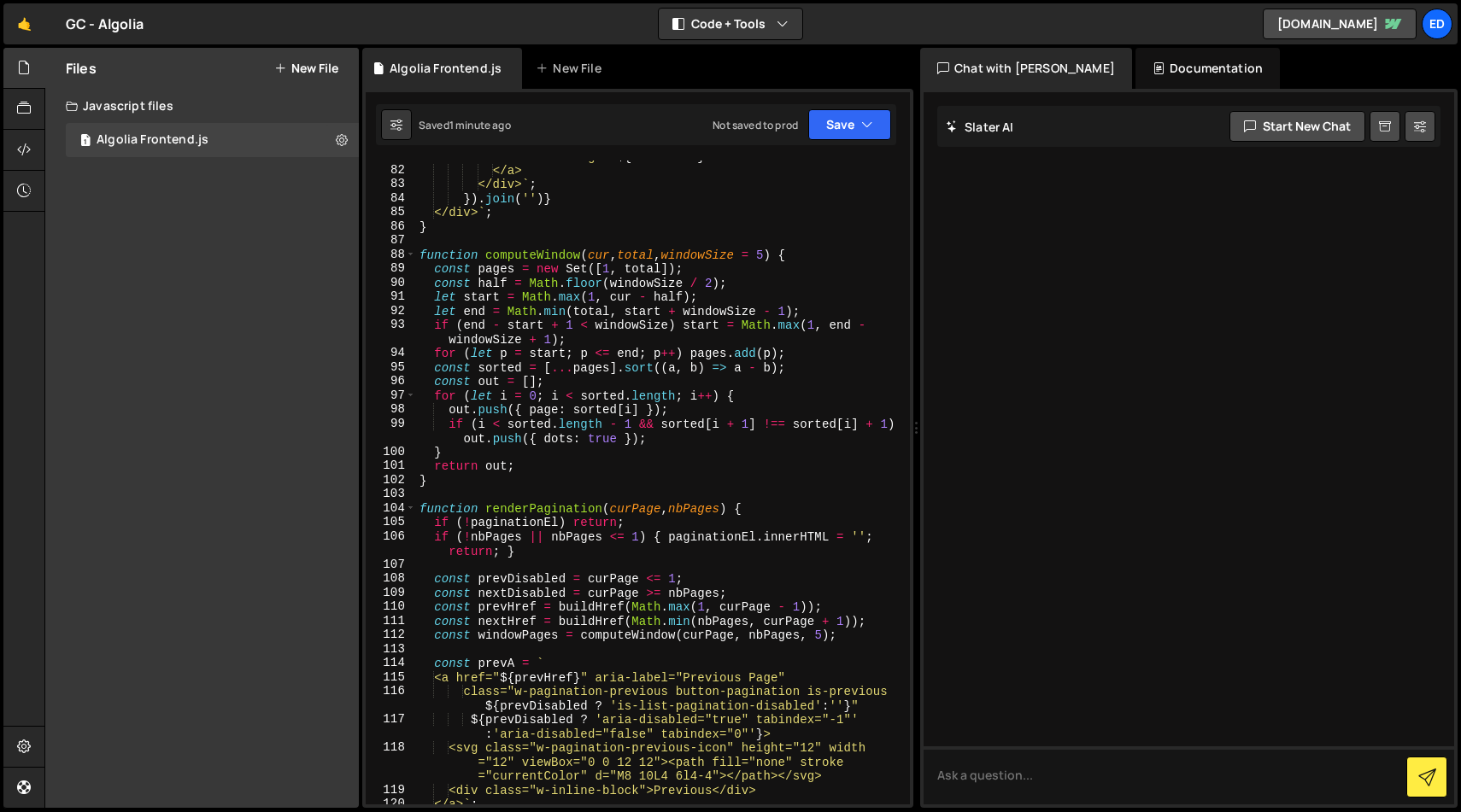
scroll to position [1409, 0]
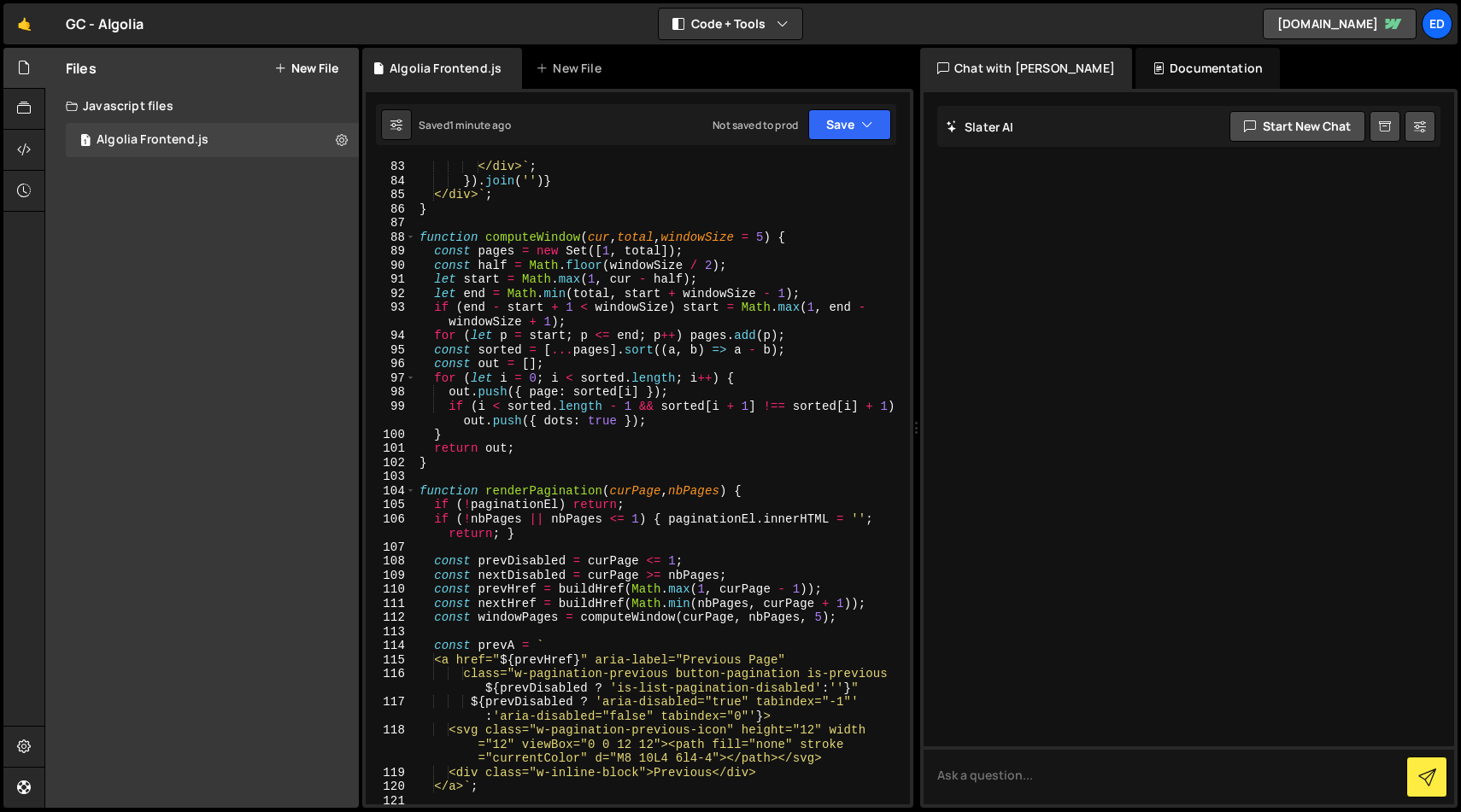
click at [627, 272] on div "</div> ` ; }) . join ( '' ) } </div> ` ; } function computeWindow ( cur , total…" at bounding box center [660, 496] width 487 height 672
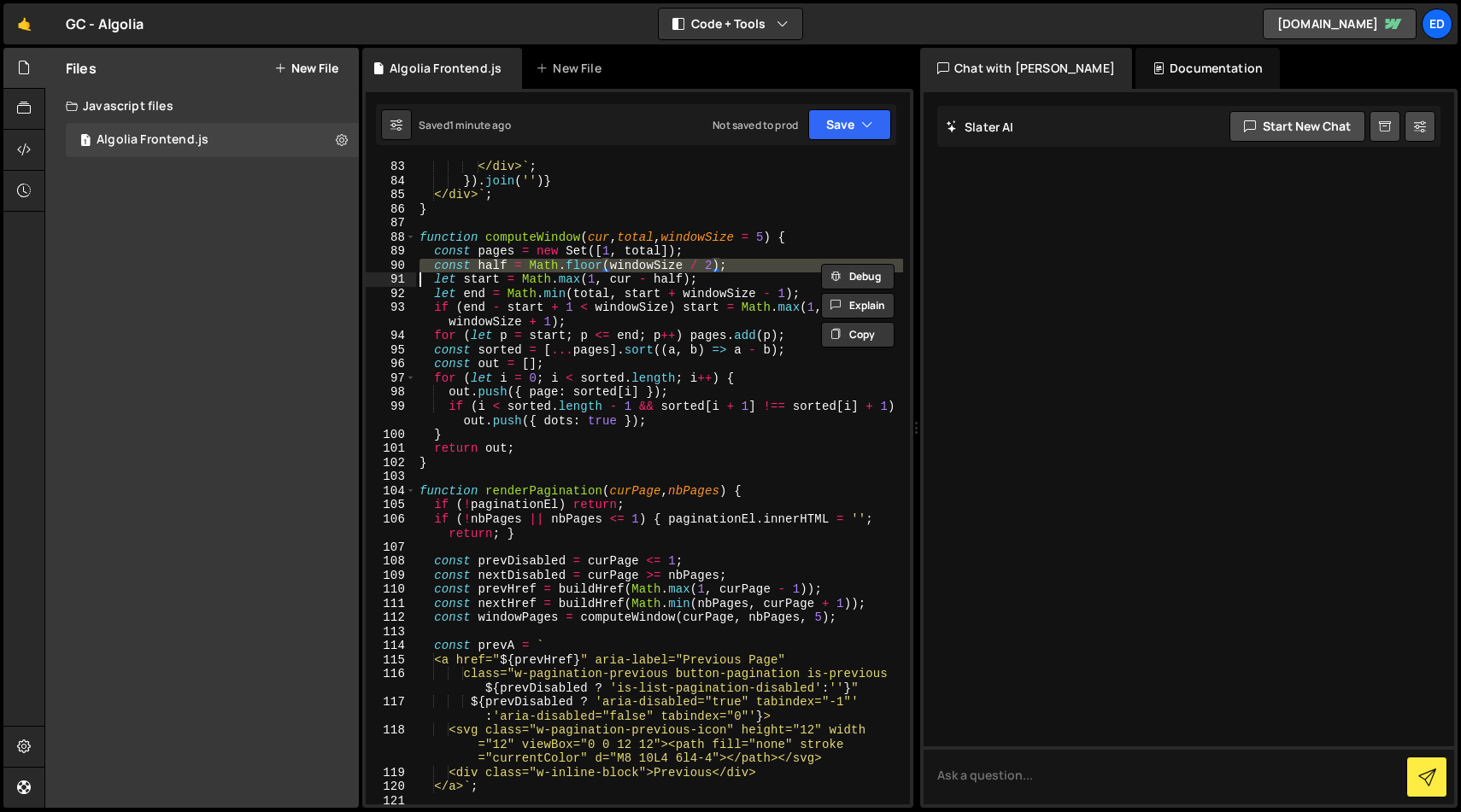
click at [627, 272] on div "</div> ` ; }) . join ( '' ) } </div> ` ; } function computeWindow ( cur , total…" at bounding box center [660, 496] width 487 height 672
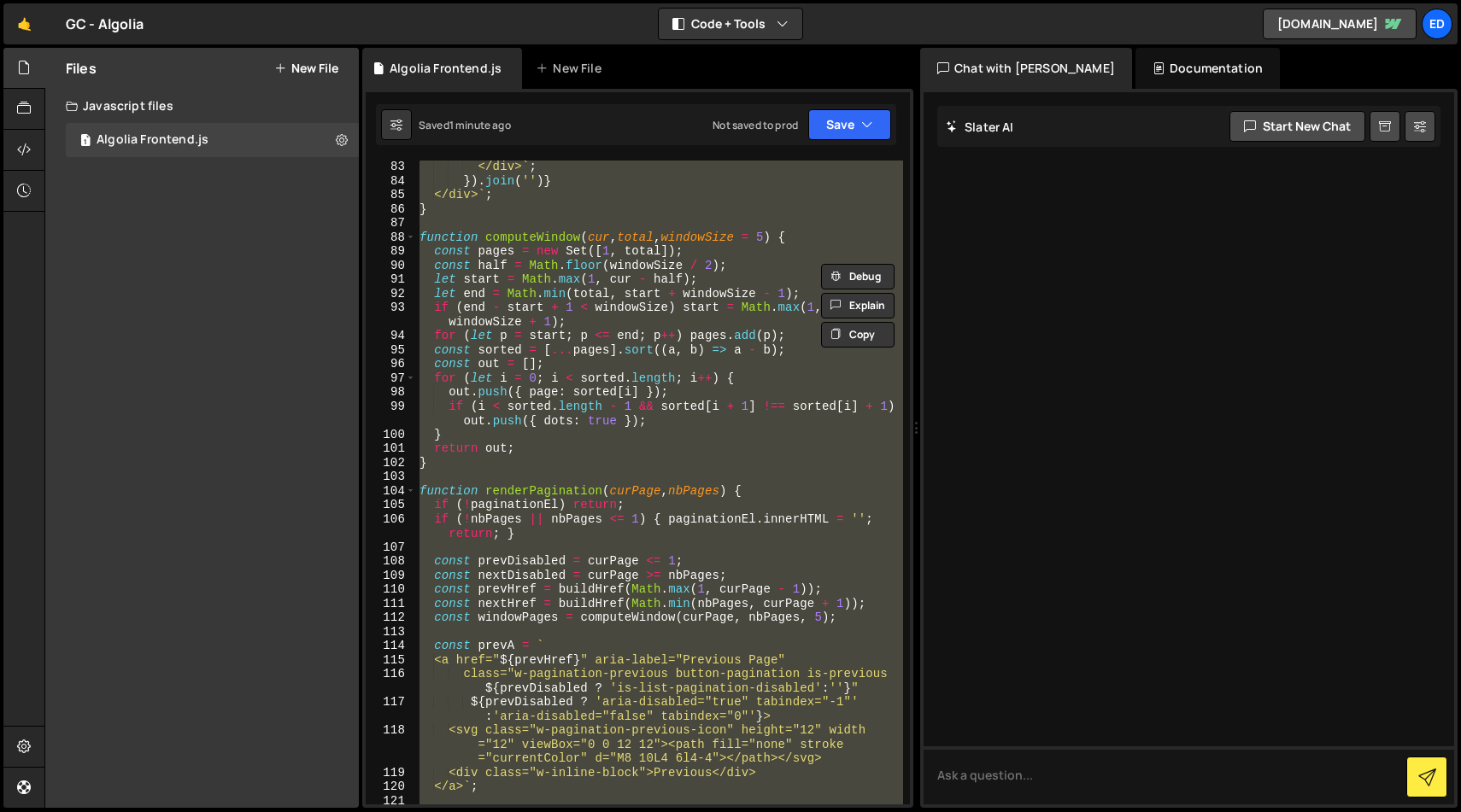
click at [627, 272] on div "</div> ` ; }) . join ( '' ) } </div> ` ; } function computeWindow ( cur , total…" at bounding box center [660, 496] width 487 height 672
type textarea "});"
paste textarea
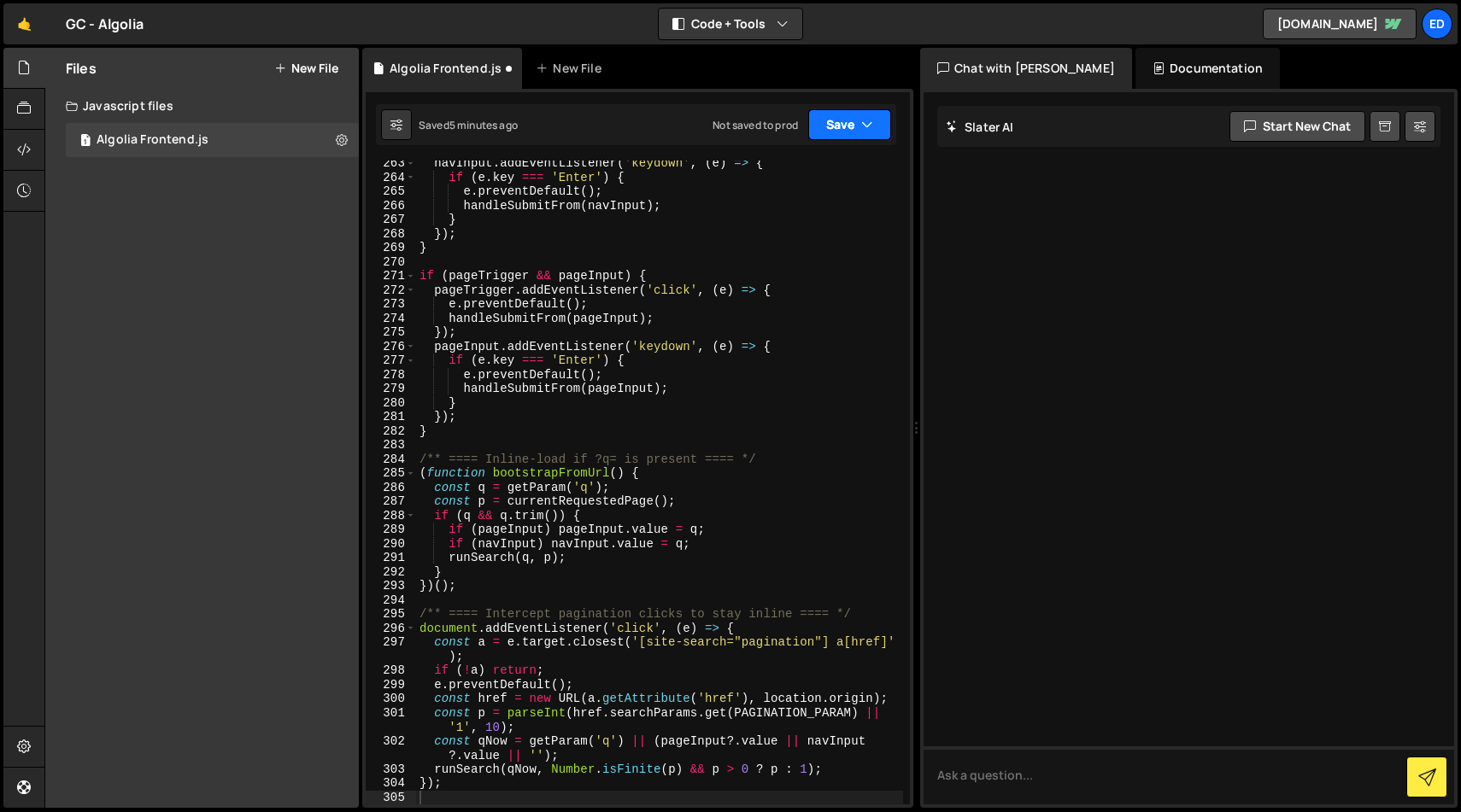
click at [843, 118] on button "Save" at bounding box center [849, 125] width 83 height 31
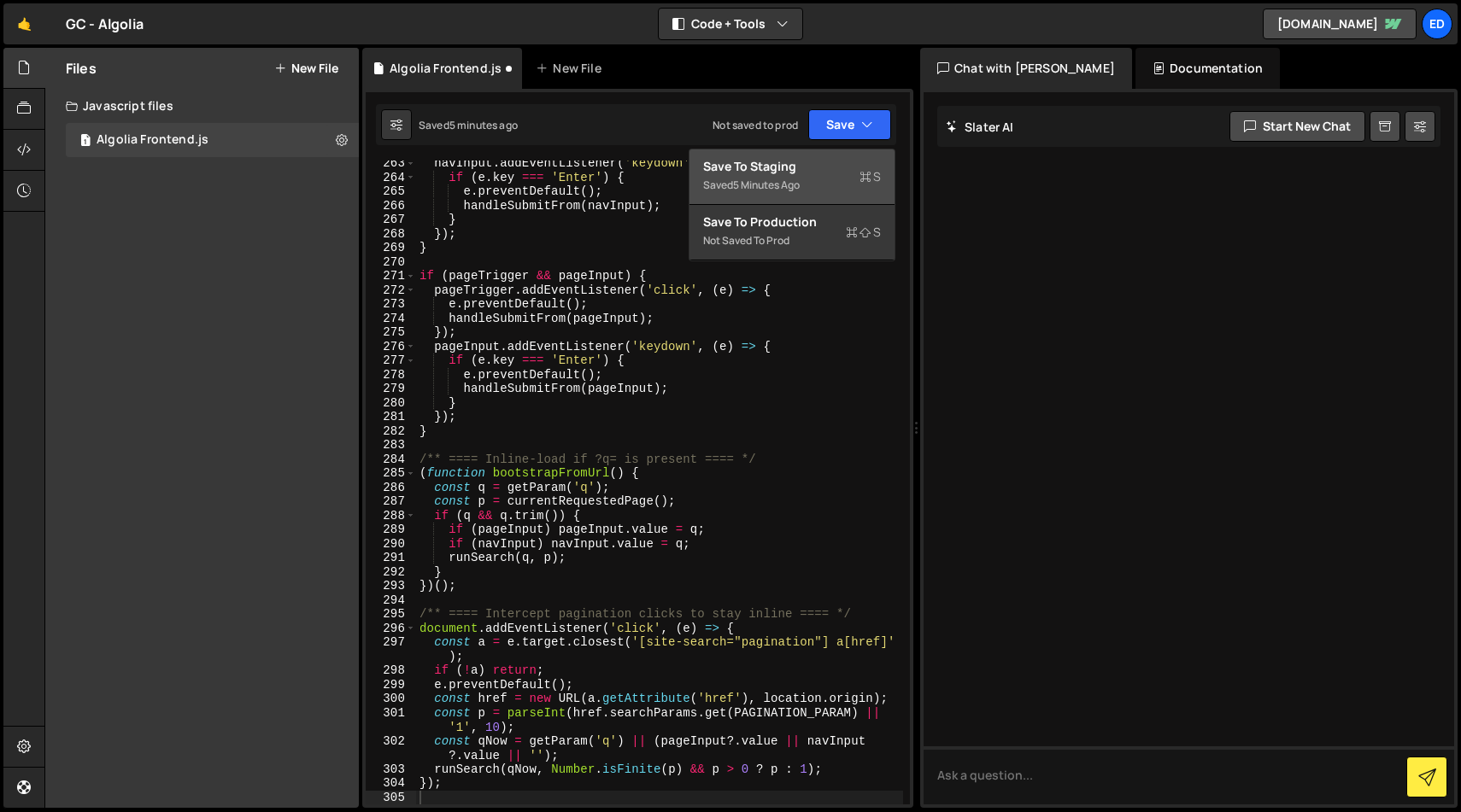
click at [822, 163] on div "Save to Staging S" at bounding box center [792, 166] width 177 height 17
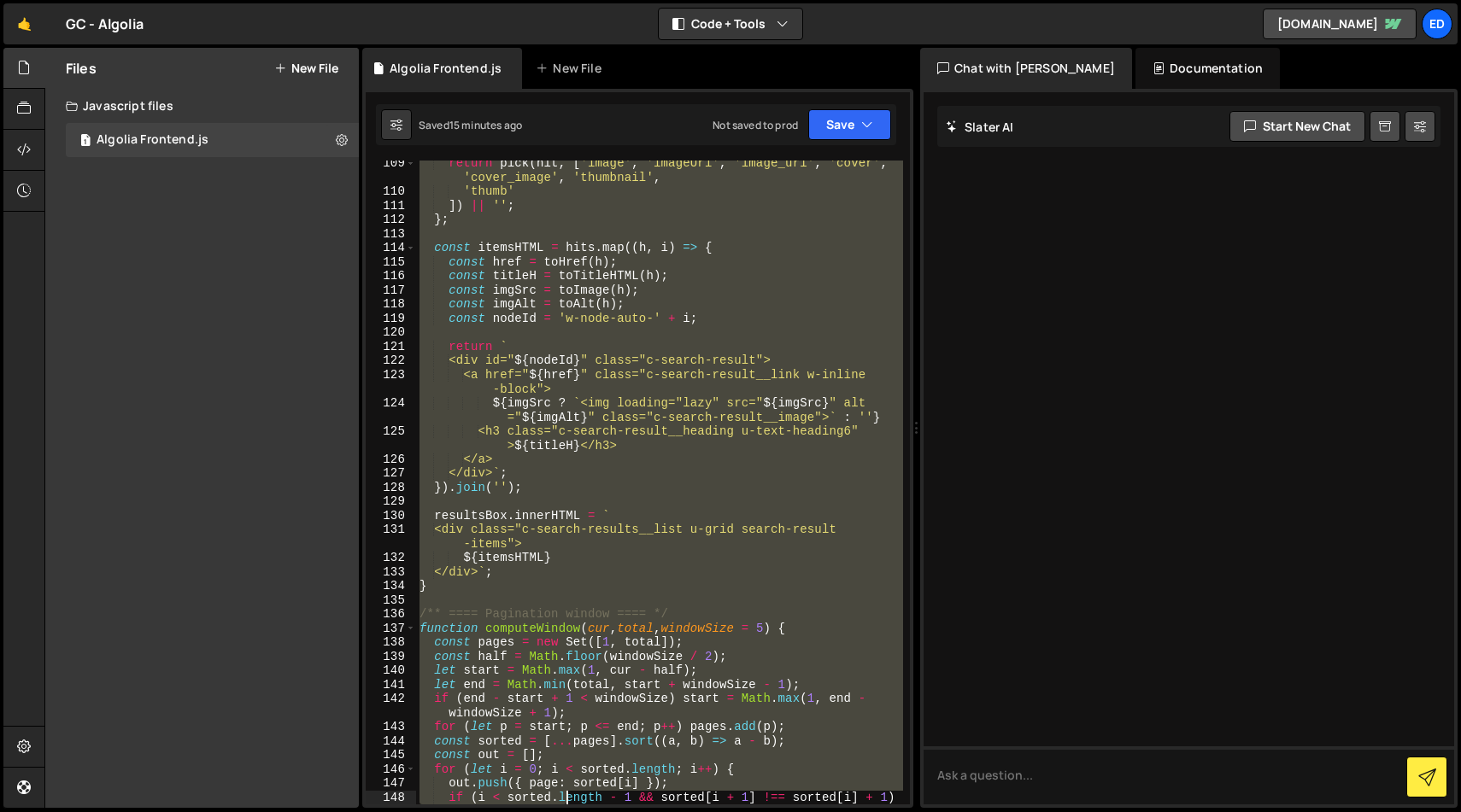
scroll to position [1779, 0]
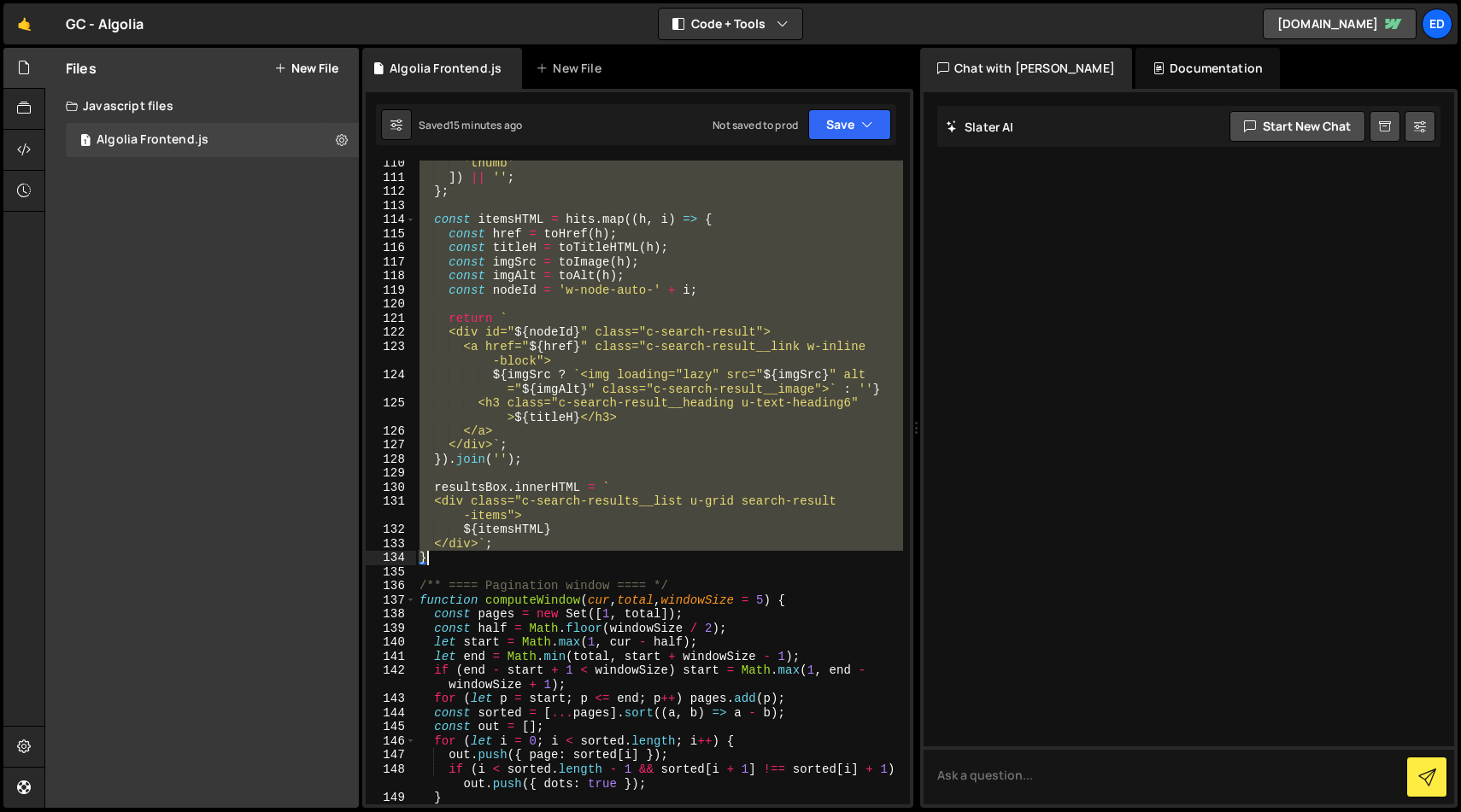
drag, startPoint x: 417, startPoint y: 360, endPoint x: 559, endPoint y: 559, distance: 244.5
click at [559, 559] on div "'thumb' ]) || '' ; } ; const itemsHTML = hits . map (( h , i ) => { const href …" at bounding box center [660, 492] width 487 height 672
type textarea "</div>`; }"
paste textarea
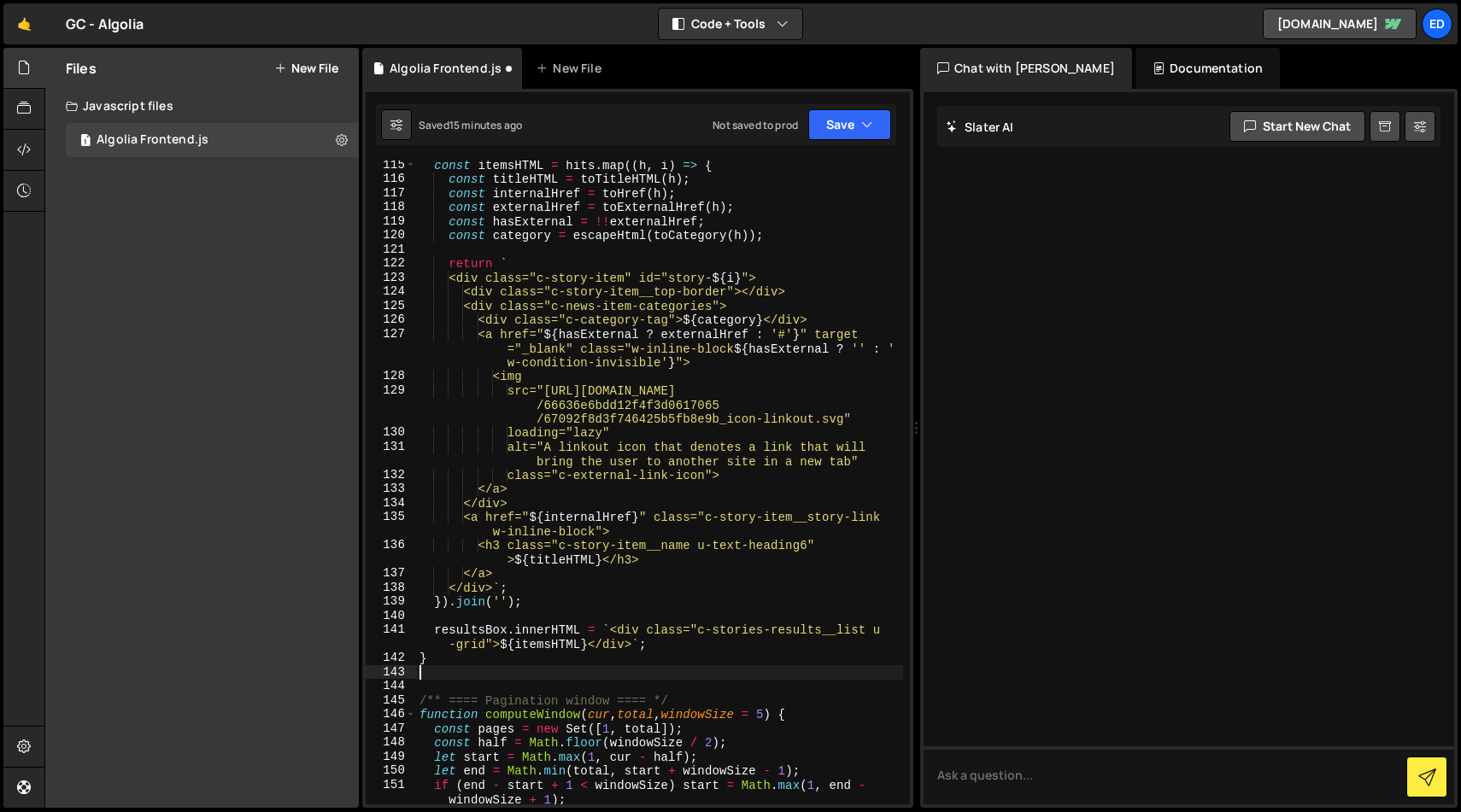
scroll to position [1854, 0]
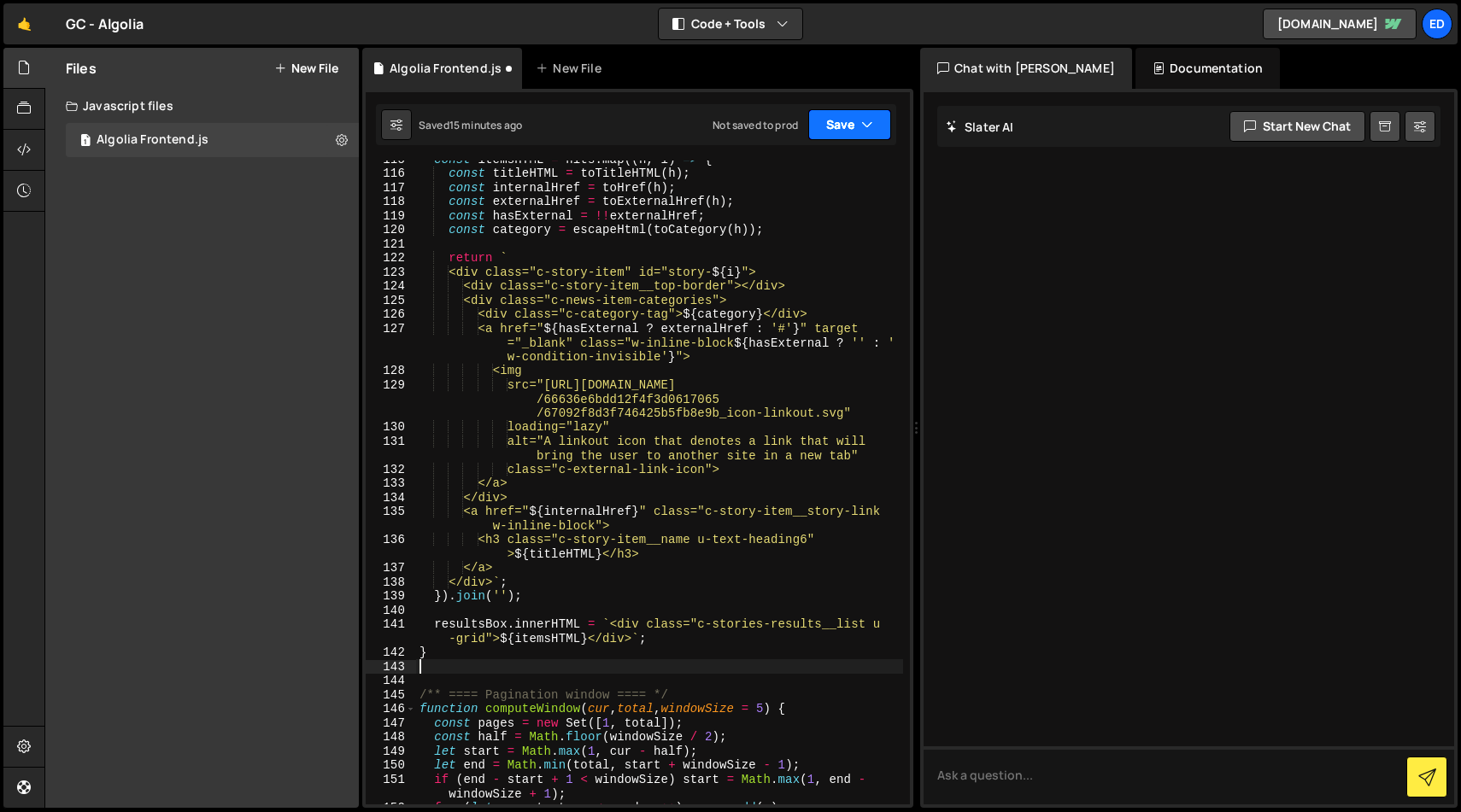
click at [847, 125] on button "Save" at bounding box center [849, 125] width 83 height 31
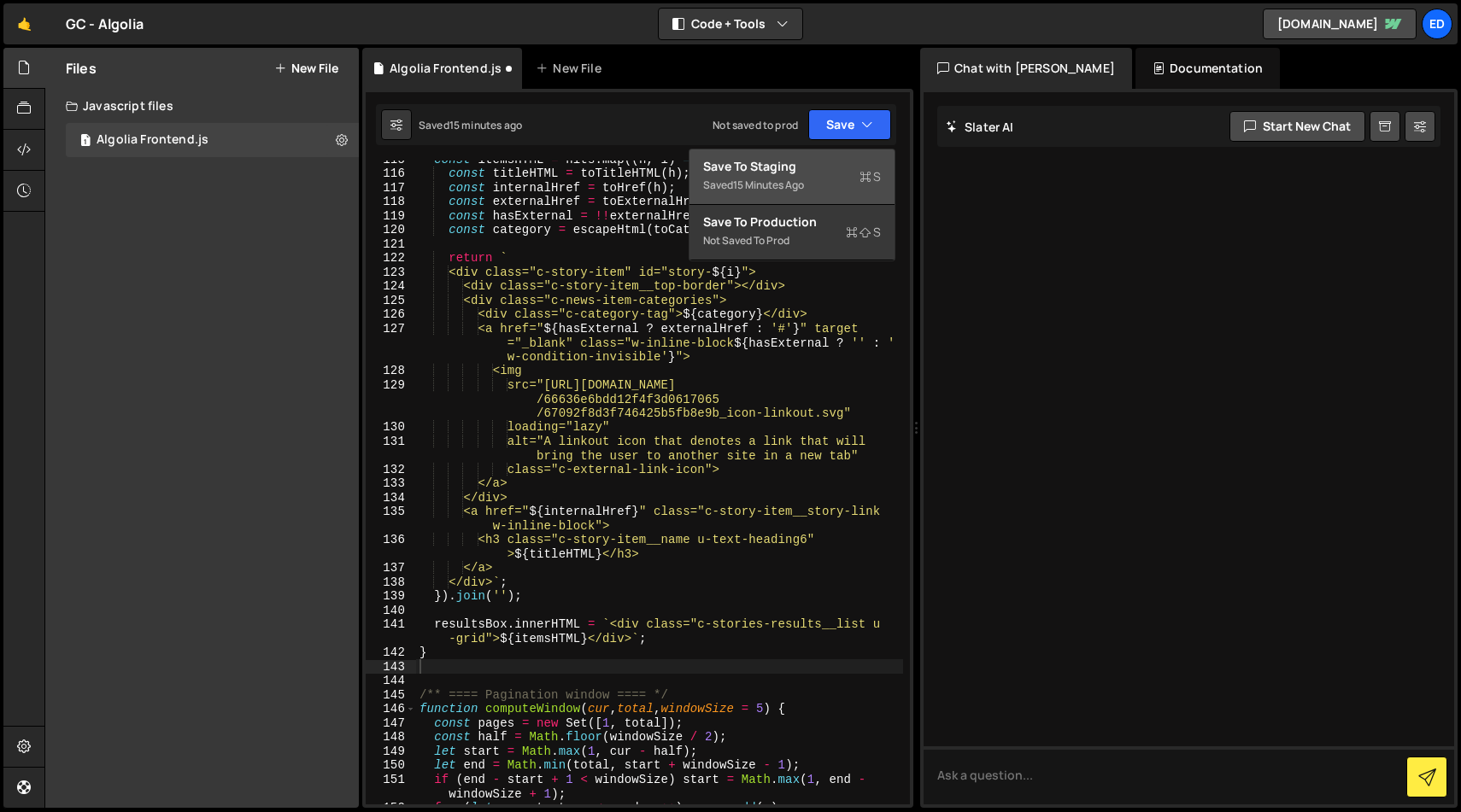
click at [807, 166] on div "Save to Staging S" at bounding box center [792, 166] width 177 height 17
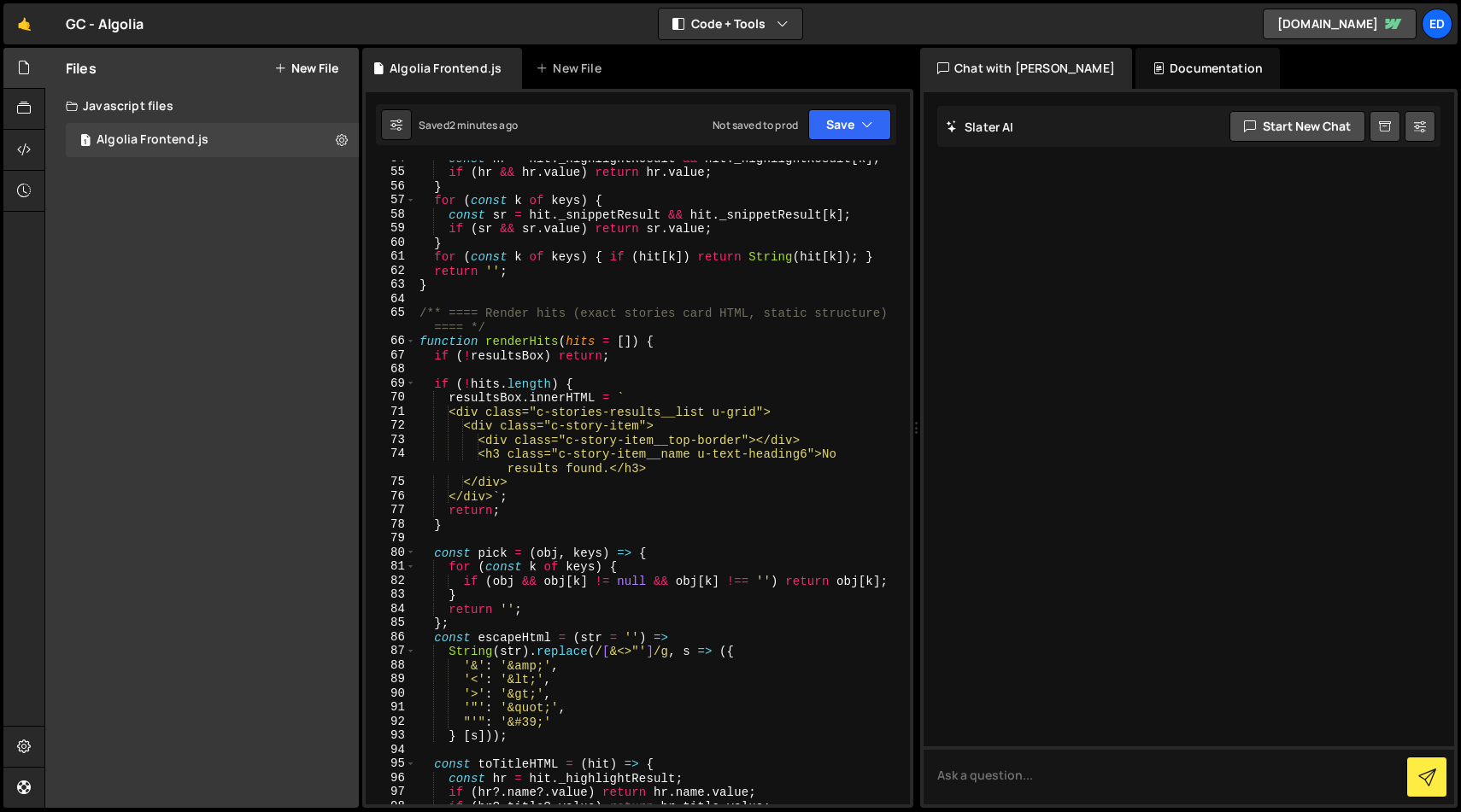
scroll to position [899, 0]
click at [656, 425] on div "const hr = hit . _highlightResult && hit . _highlightResult [ k ] ; [PERSON_NAM…" at bounding box center [660, 485] width 487 height 672
paste textarea "style="grid-column: span 3;"
click at [840, 133] on button "Save" at bounding box center [849, 125] width 83 height 31
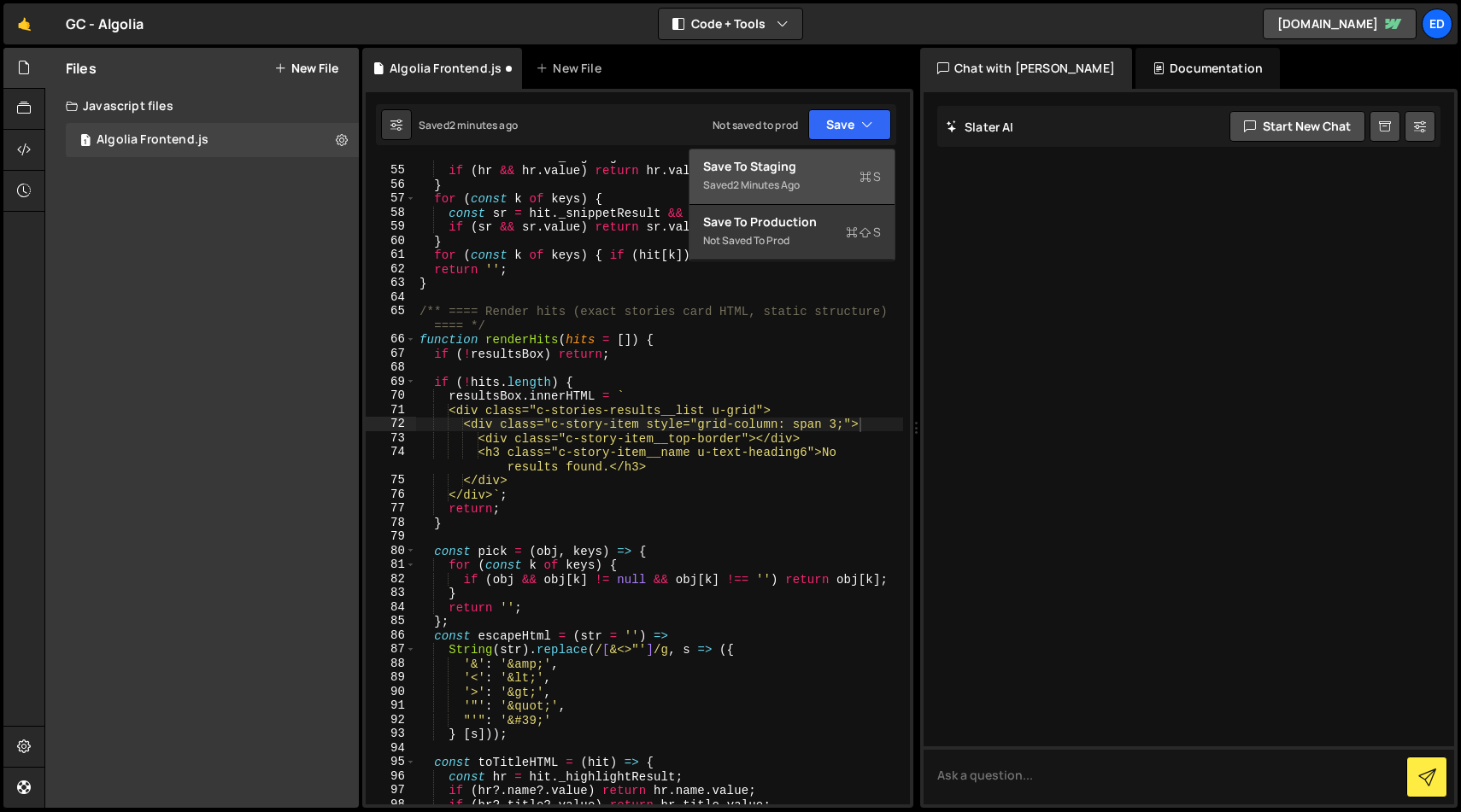
click at [833, 165] on div "Save to Staging S" at bounding box center [792, 166] width 177 height 17
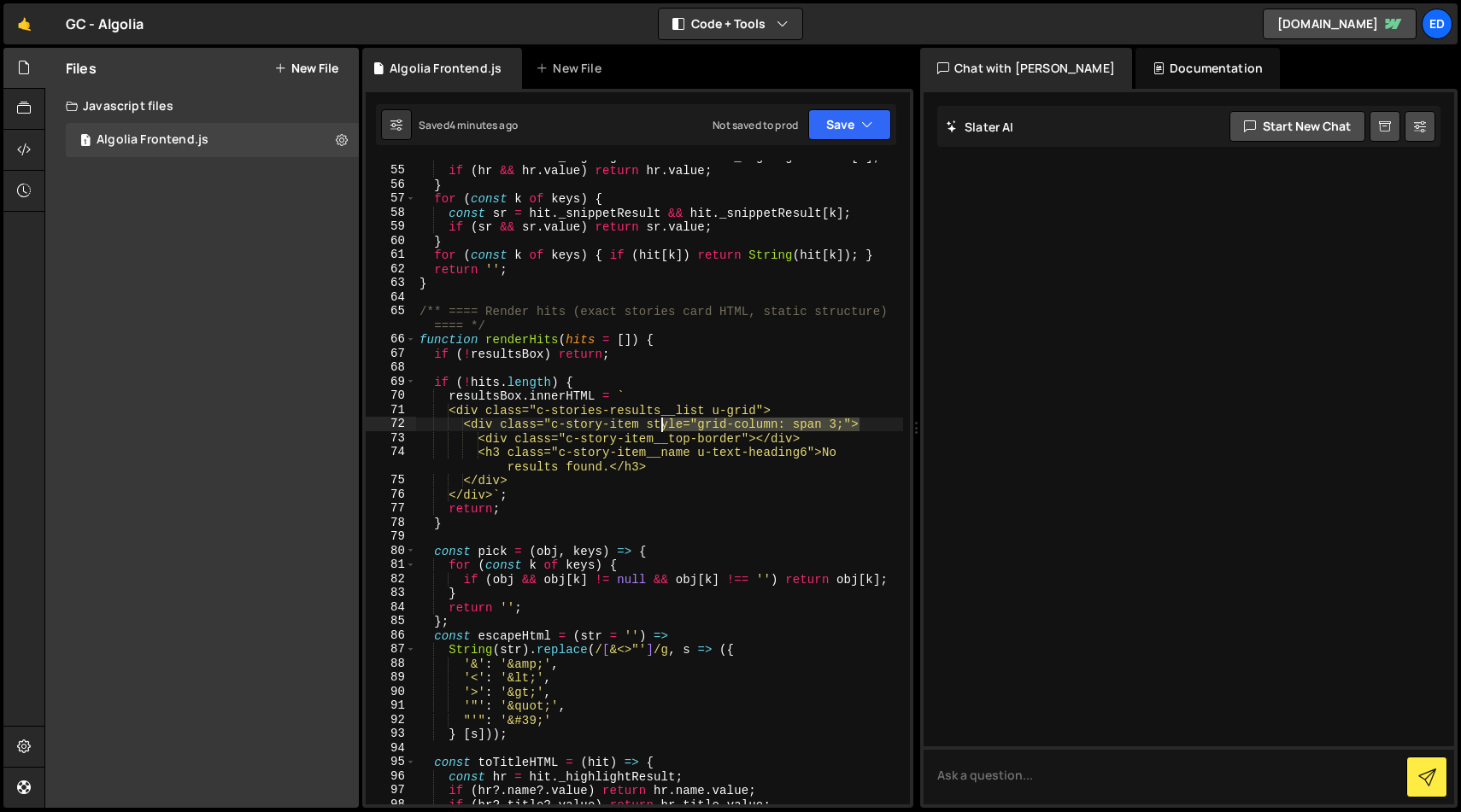
drag, startPoint x: 857, startPoint y: 426, endPoint x: 663, endPoint y: 425, distance: 194.0
click at [663, 425] on div "const hr = hit . _highlightResult && hit . _highlightResult [ k ] ; [PERSON_NAM…" at bounding box center [660, 485] width 487 height 672
paste textarea "/ span 3"
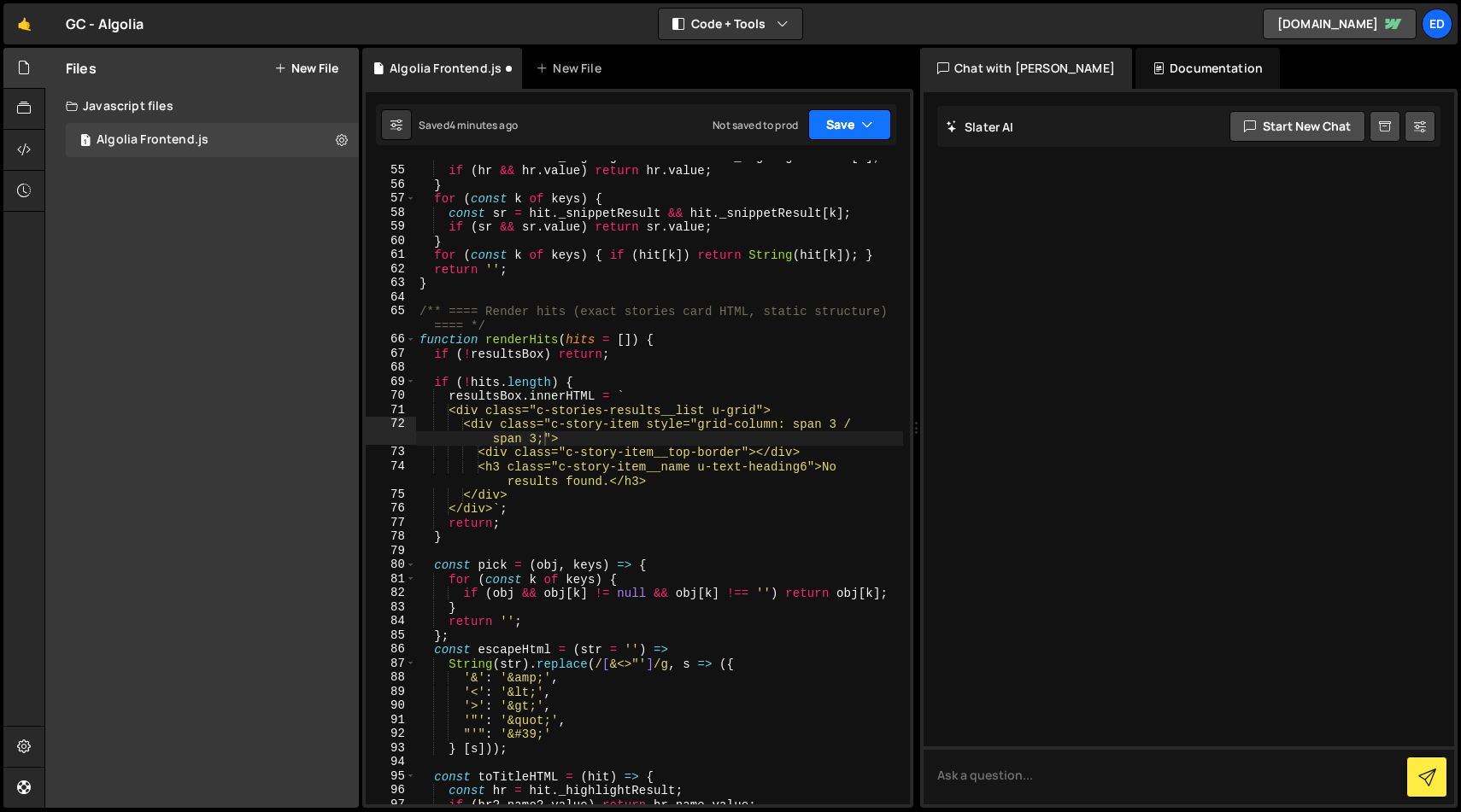
click at [846, 122] on button "Save" at bounding box center [849, 125] width 83 height 31
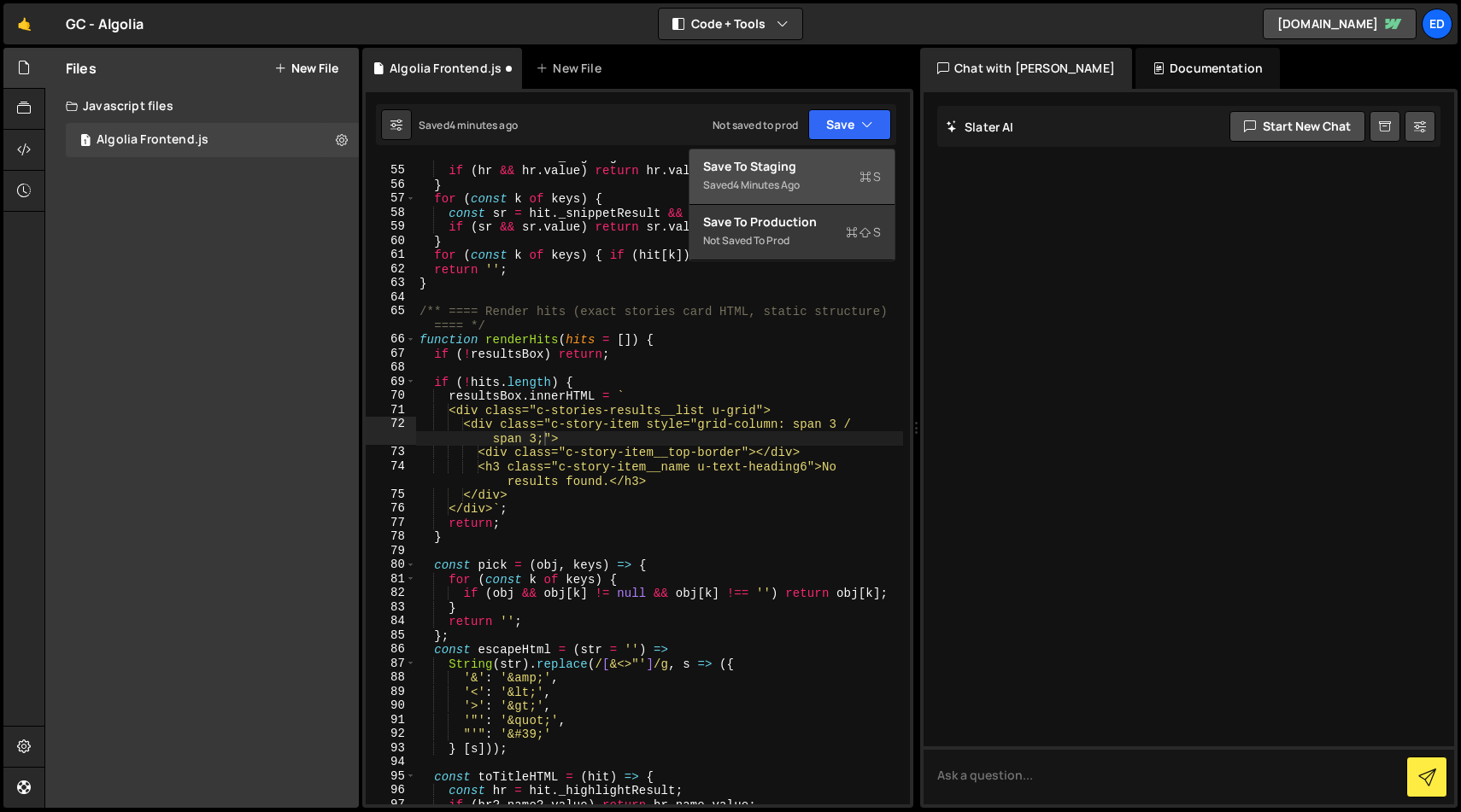
click at [814, 164] on div "Save to Staging S" at bounding box center [792, 166] width 177 height 17
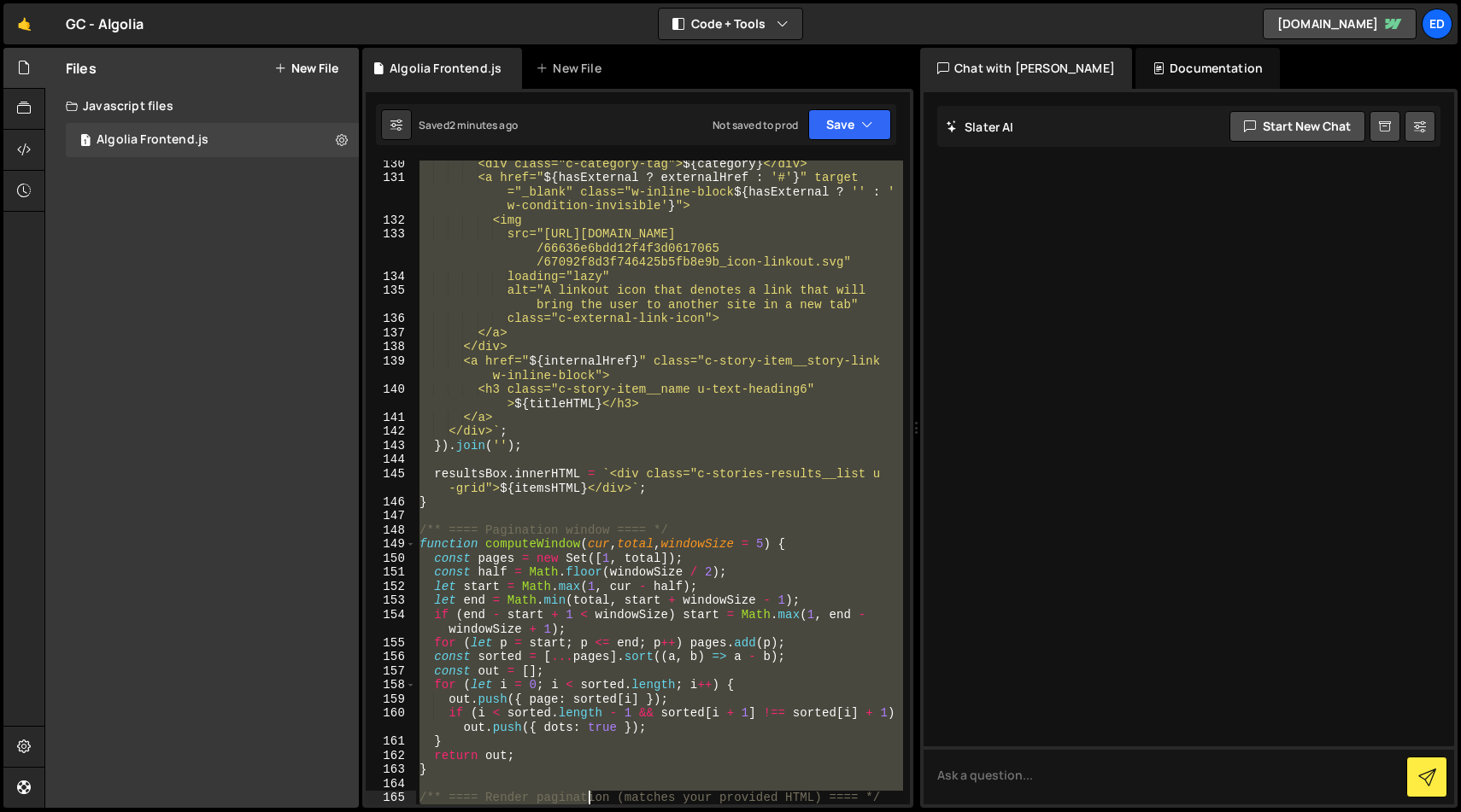
scroll to position [2089, 0]
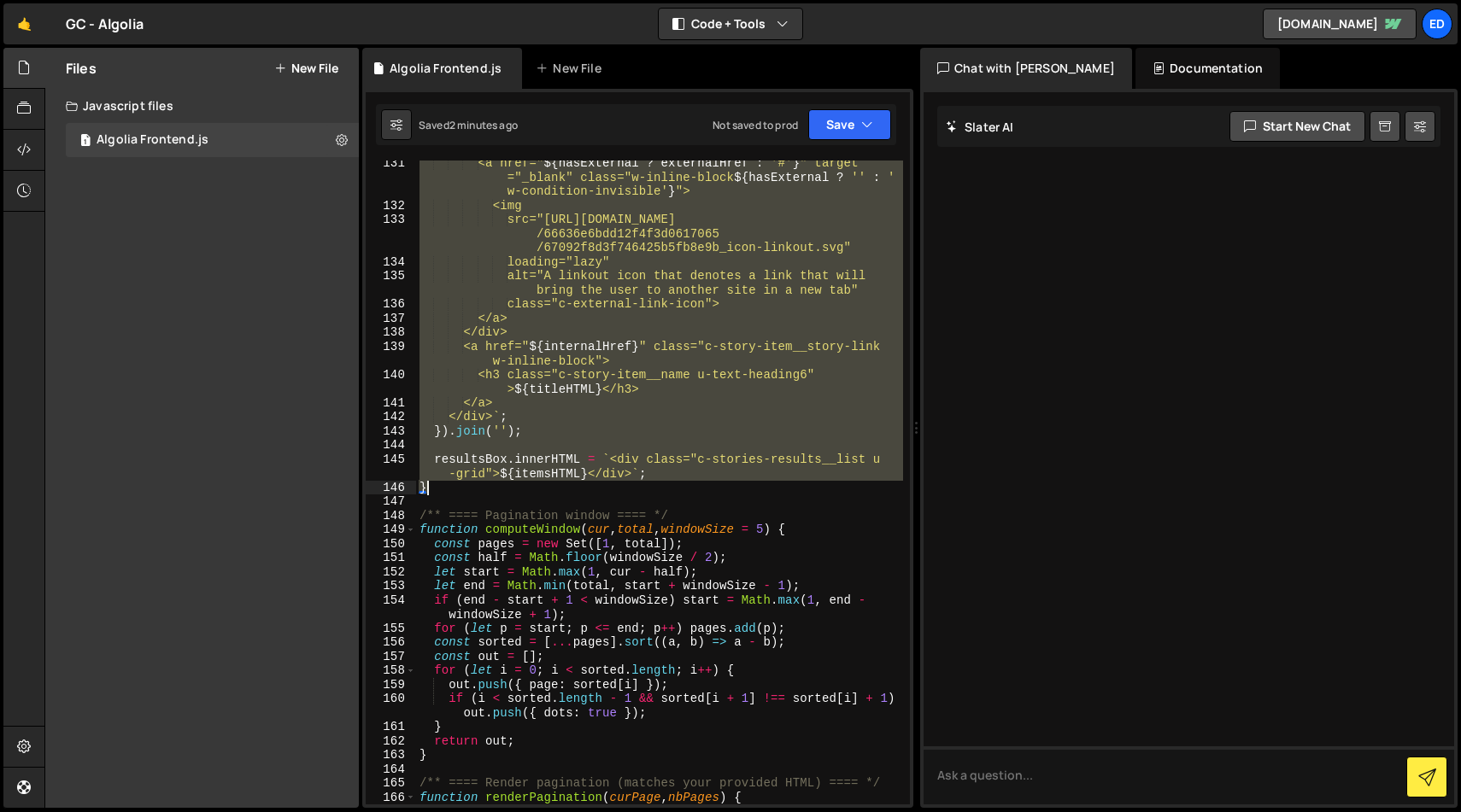
drag, startPoint x: 420, startPoint y: 312, endPoint x: 585, endPoint y: 488, distance: 241.2
click at [585, 488] on div "<a href=" ${ hasExternal ? externalHref : '#' } " target ="_blank" class="w-inl…" at bounding box center [660, 507] width 487 height 700
type textarea "resultsBox.innerHTML = `<div class="c-stories-results__list u-grid">${itemsHTML…"
paste textarea
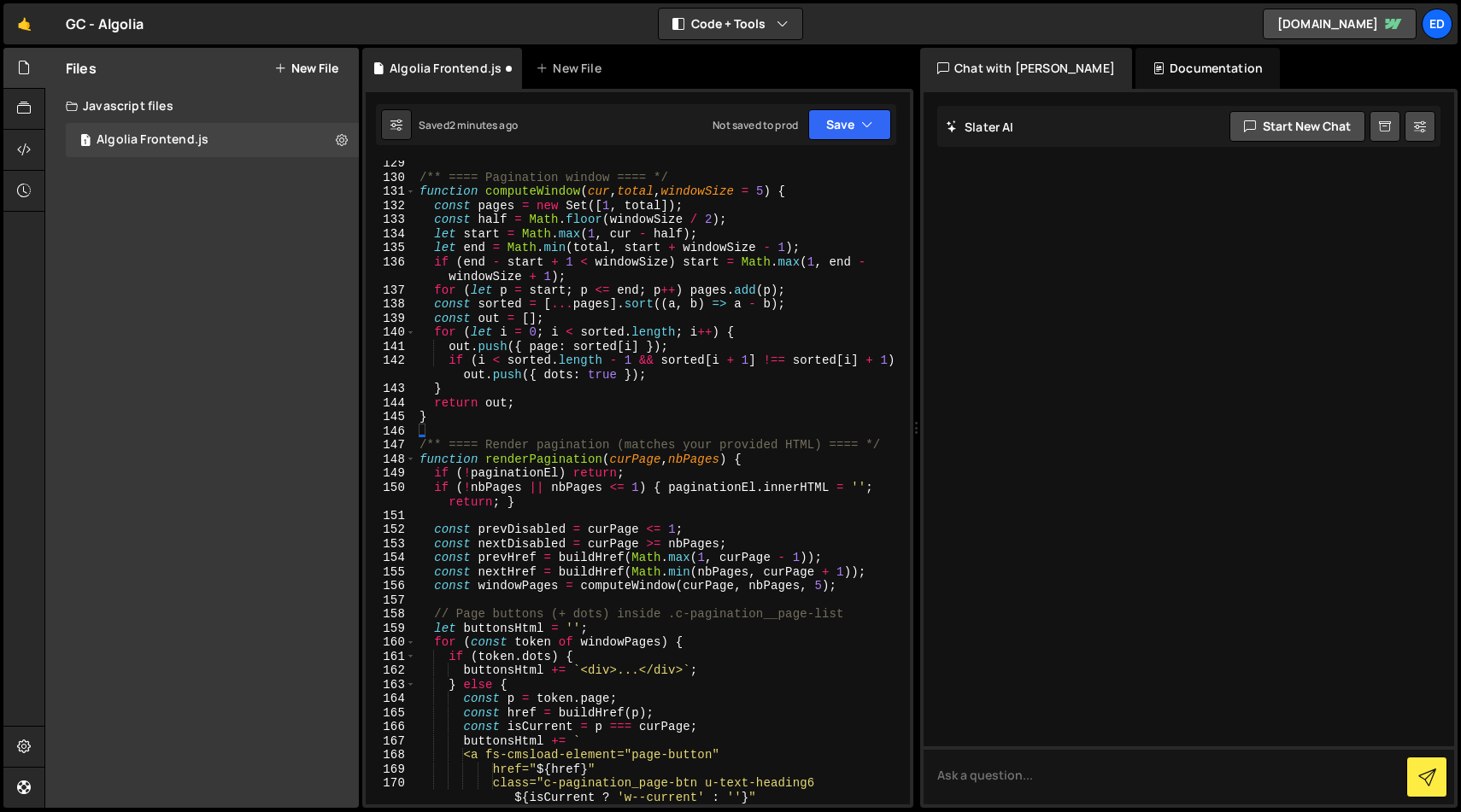
scroll to position [2259, 0]
click at [846, 119] on button "Save" at bounding box center [849, 125] width 83 height 31
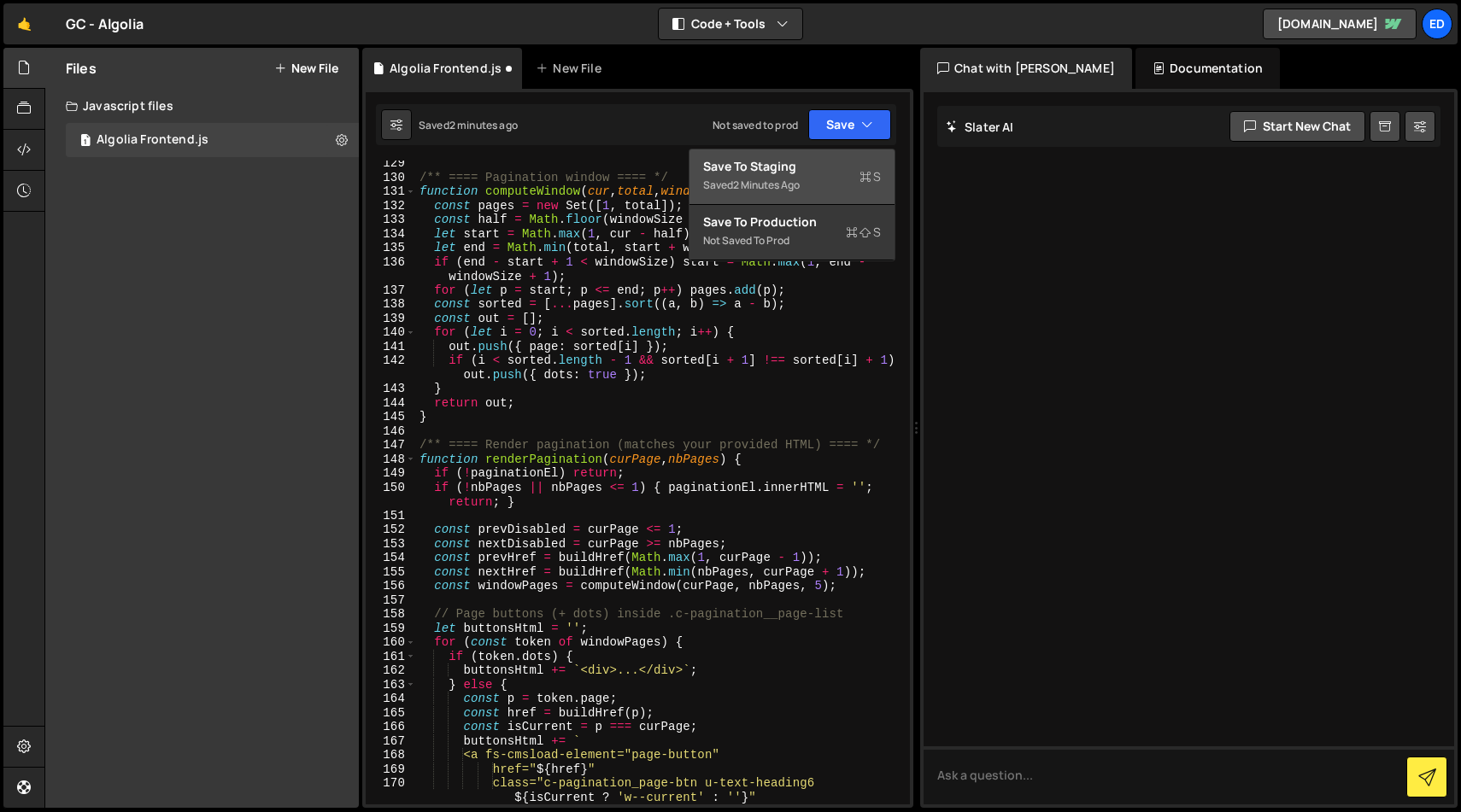
click at [762, 186] on div "2 minutes ago" at bounding box center [766, 185] width 67 height 15
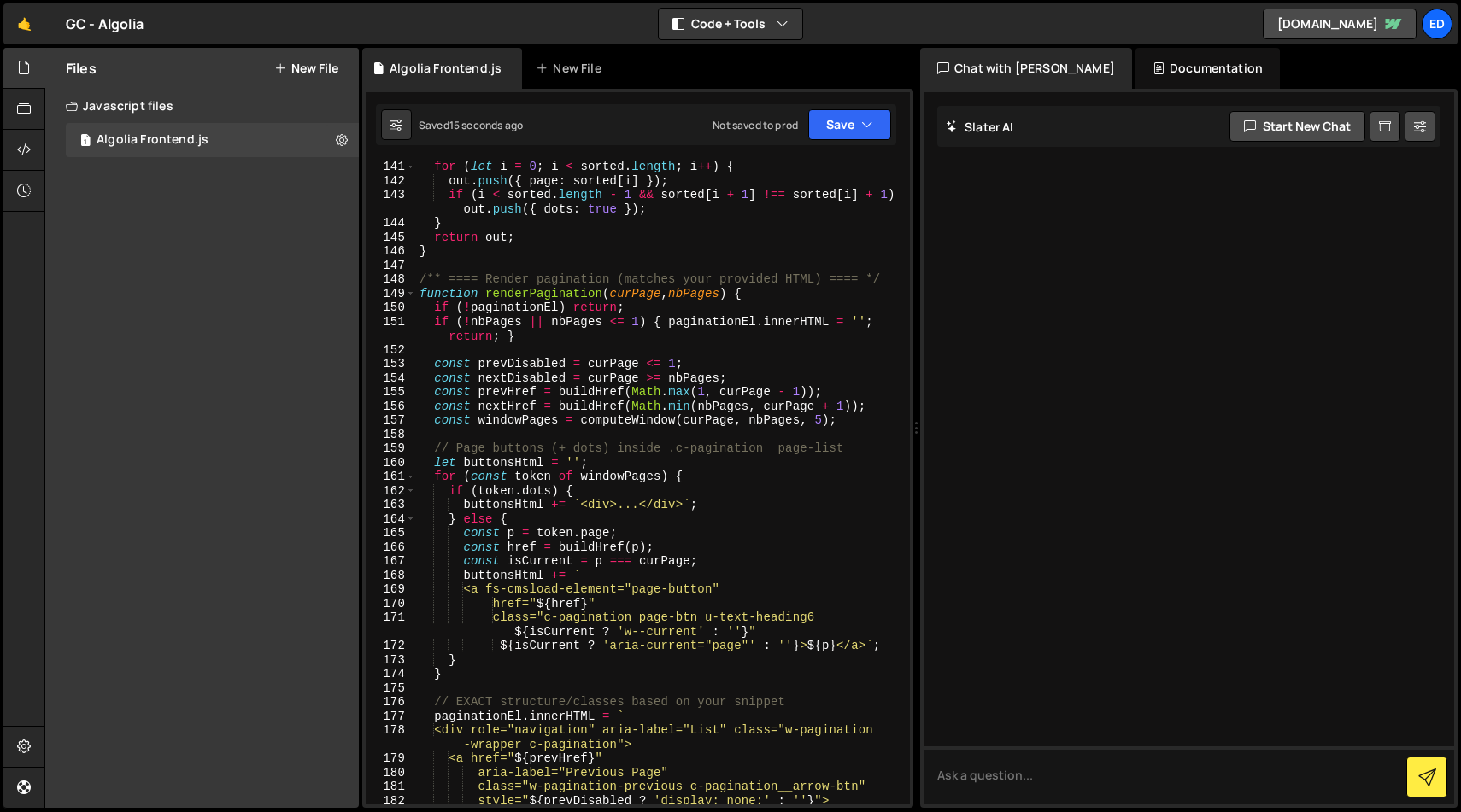
scroll to position [2460, 0]
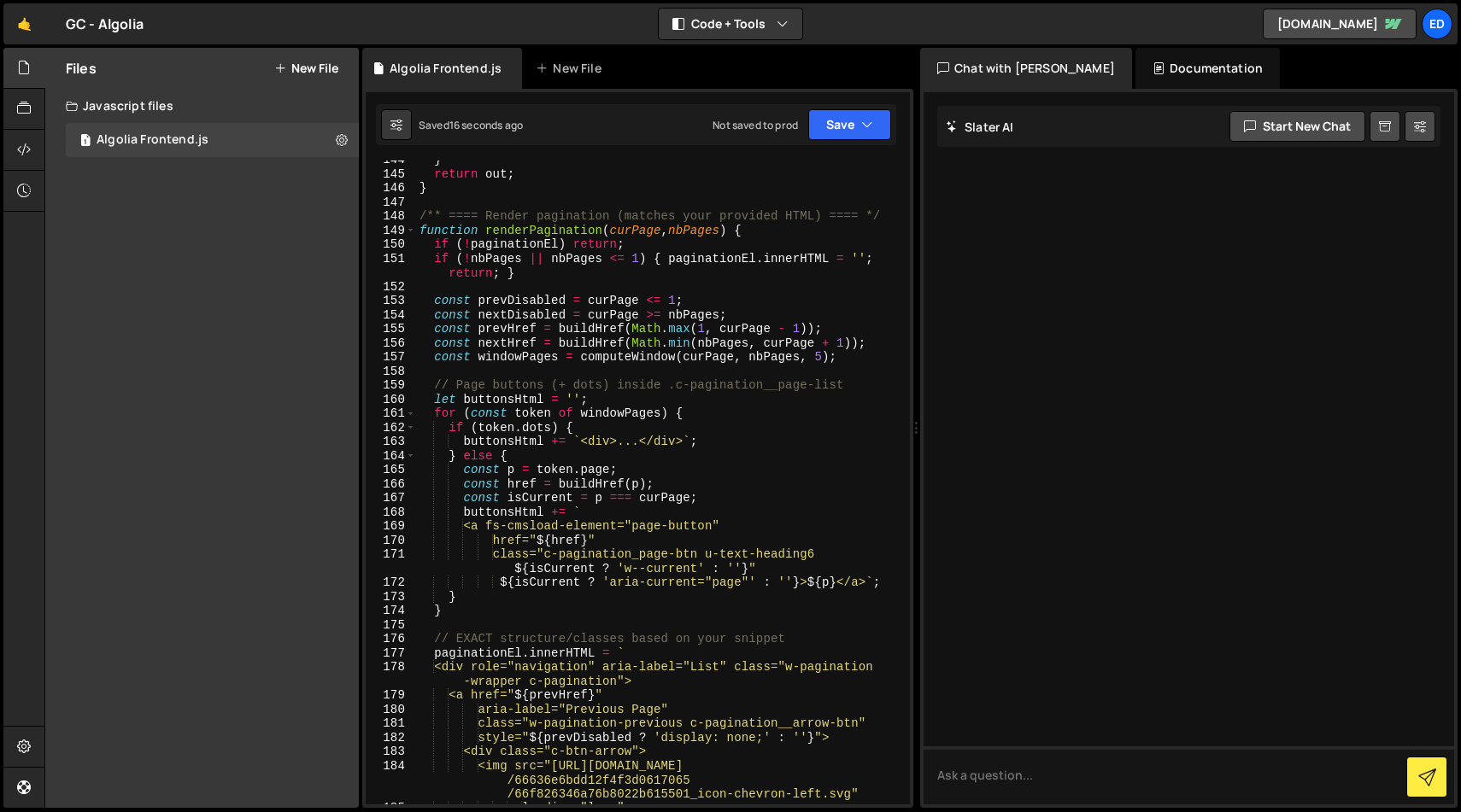
click at [670, 546] on div "} return out ; } /** ==== Render pagination (matches your provided HTML) ==== *…" at bounding box center [660, 488] width 487 height 672
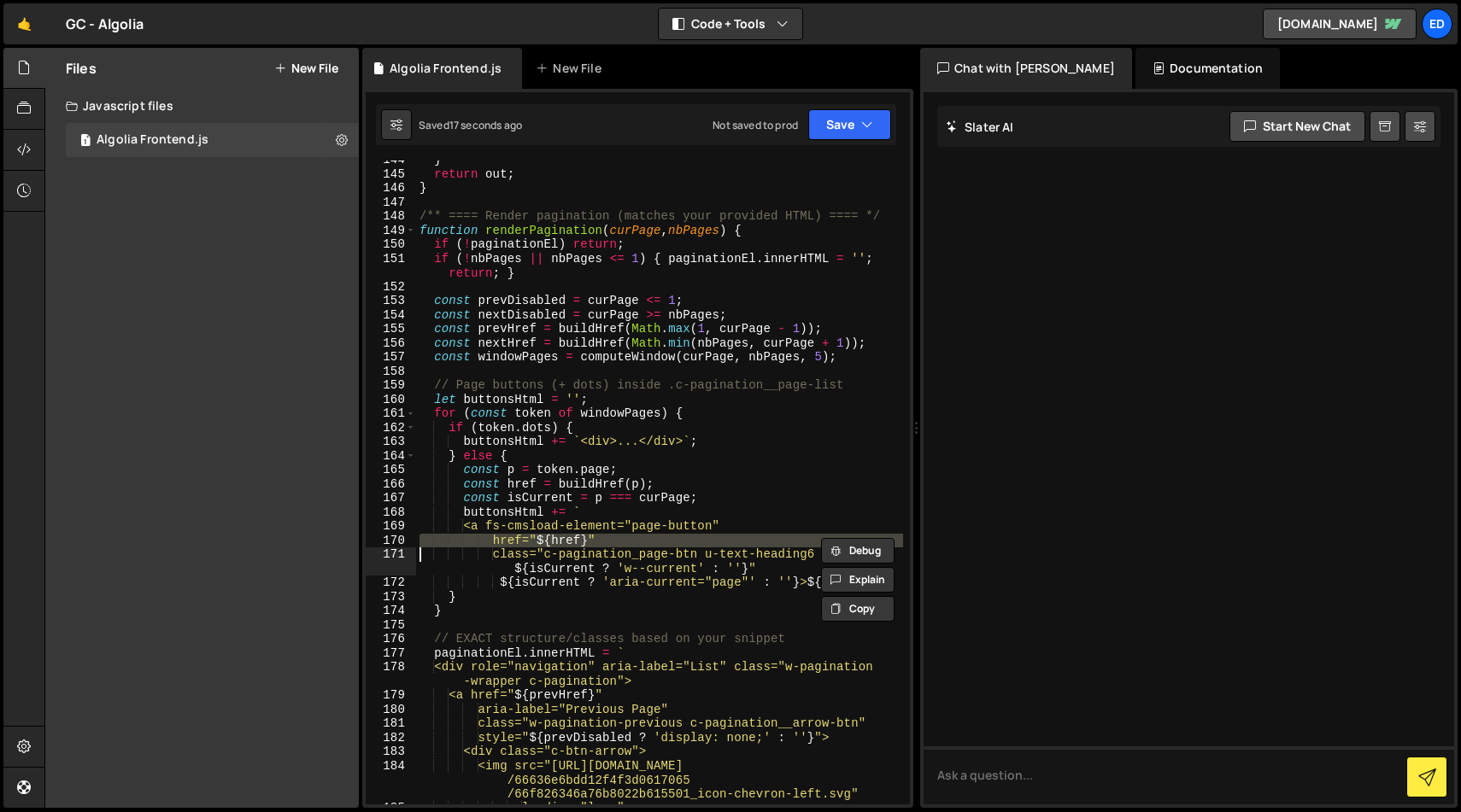
click at [670, 546] on div "} return out ; } /** ==== Render pagination (matches your provided HTML) ==== *…" at bounding box center [660, 488] width 487 height 672
type textarea "});"
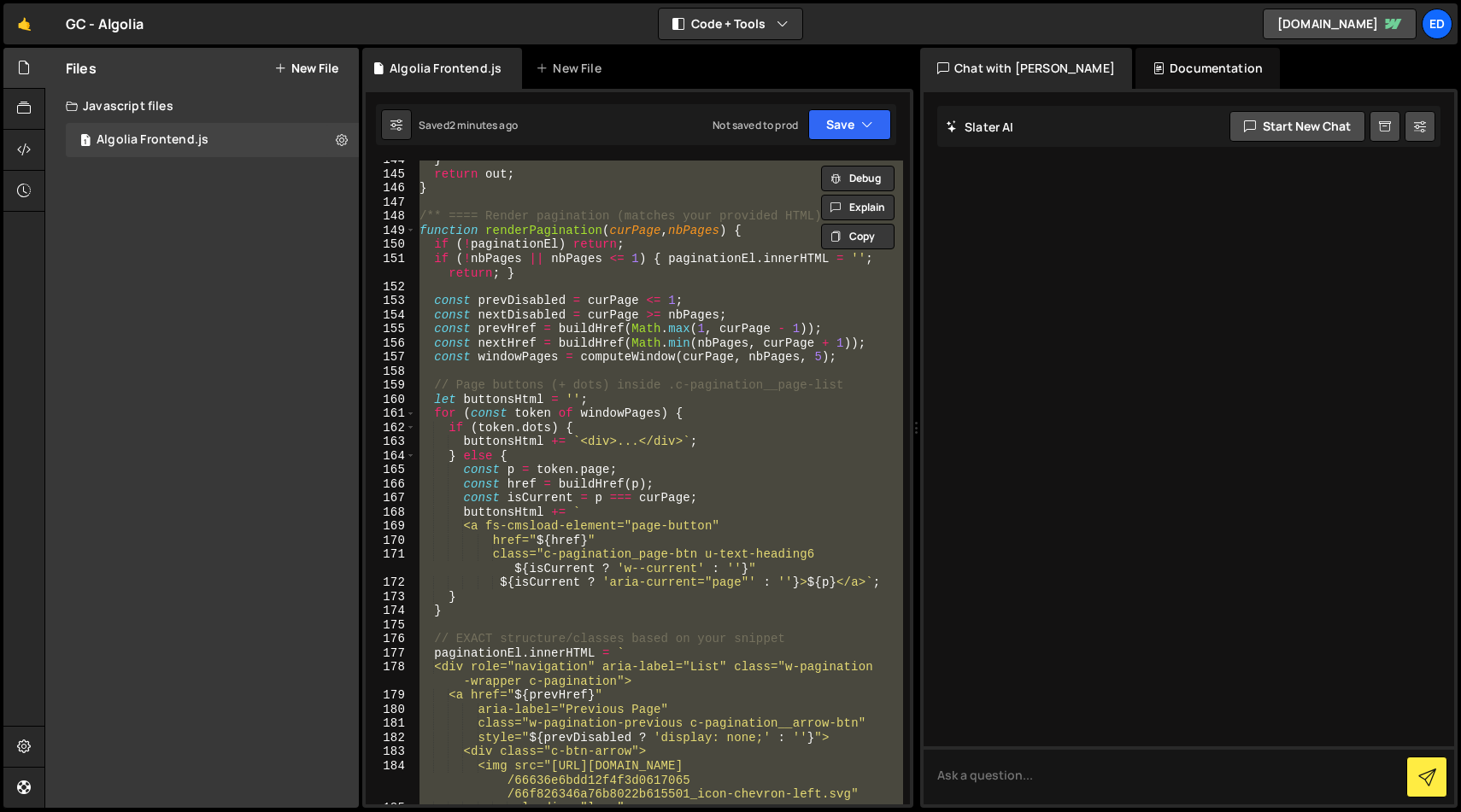
paste textarea
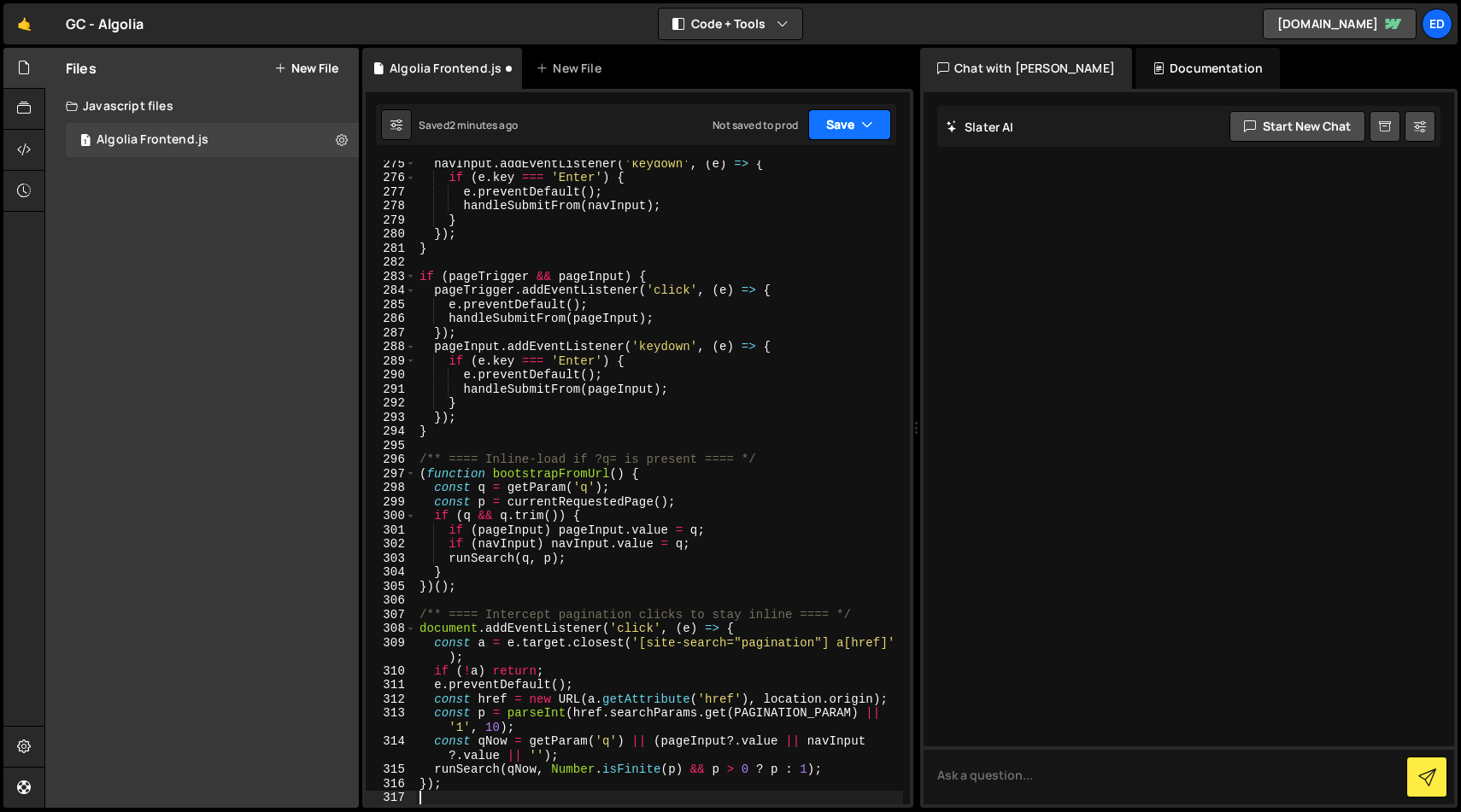
click at [857, 124] on button "Save" at bounding box center [849, 125] width 83 height 31
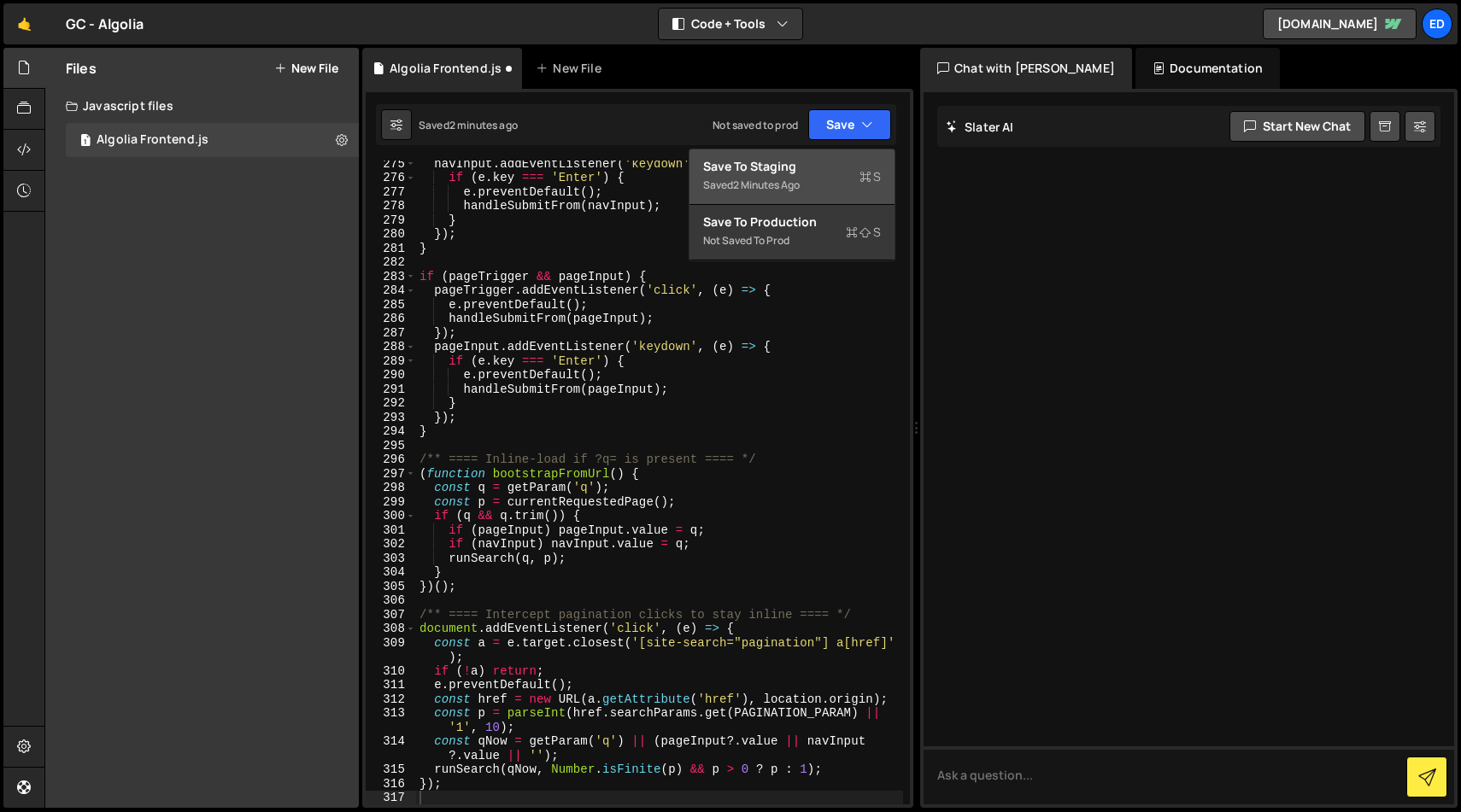
click at [831, 162] on div "Save to Staging S" at bounding box center [792, 166] width 177 height 17
